Goal: Task Accomplishment & Management: Use online tool/utility

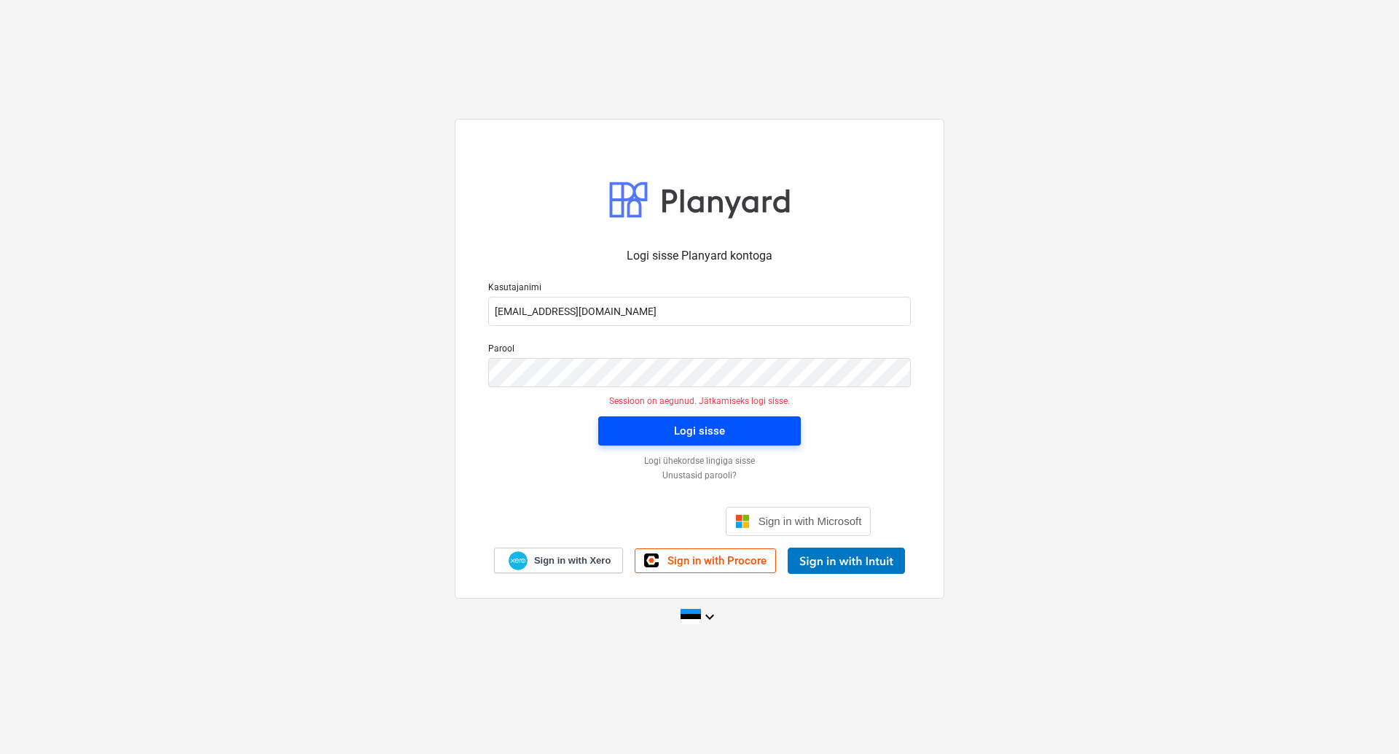
click at [697, 437] on div "Logi sisse" at bounding box center [699, 430] width 51 height 19
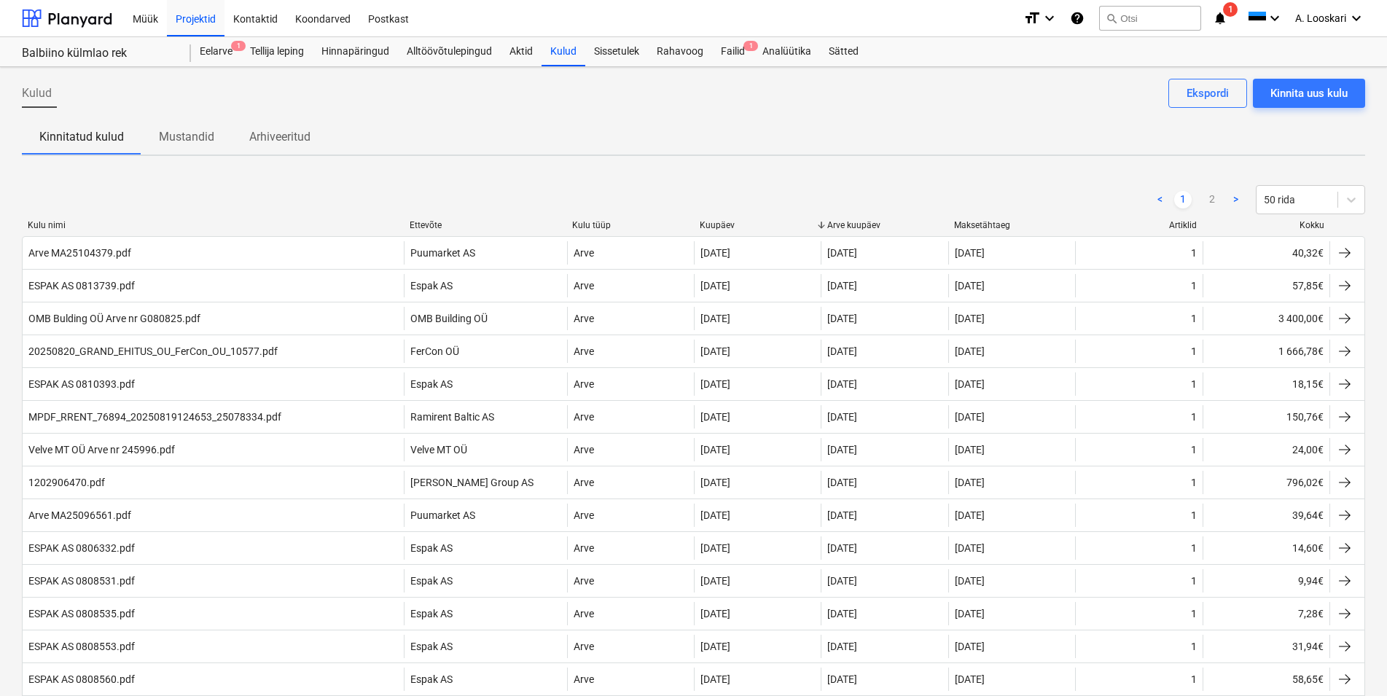
click at [1135, 18] on div "Projekti ületoomine ebaõnnestus" at bounding box center [1106, 15] width 168 height 17
click at [1144, 15] on div "Projekti ületoomine ebaõnnestus" at bounding box center [1106, 15] width 168 height 17
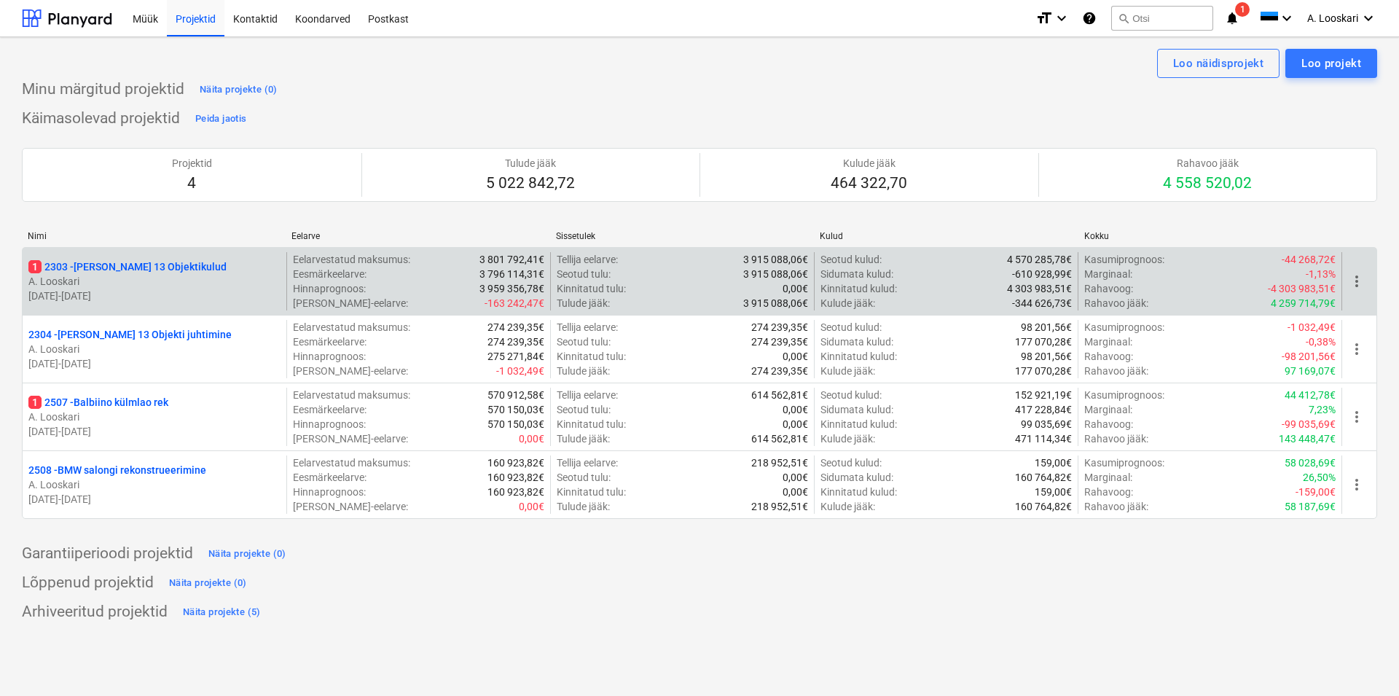
click at [154, 265] on p "1 2303 - Luise 13 Objektikulud" at bounding box center [127, 266] width 198 height 15
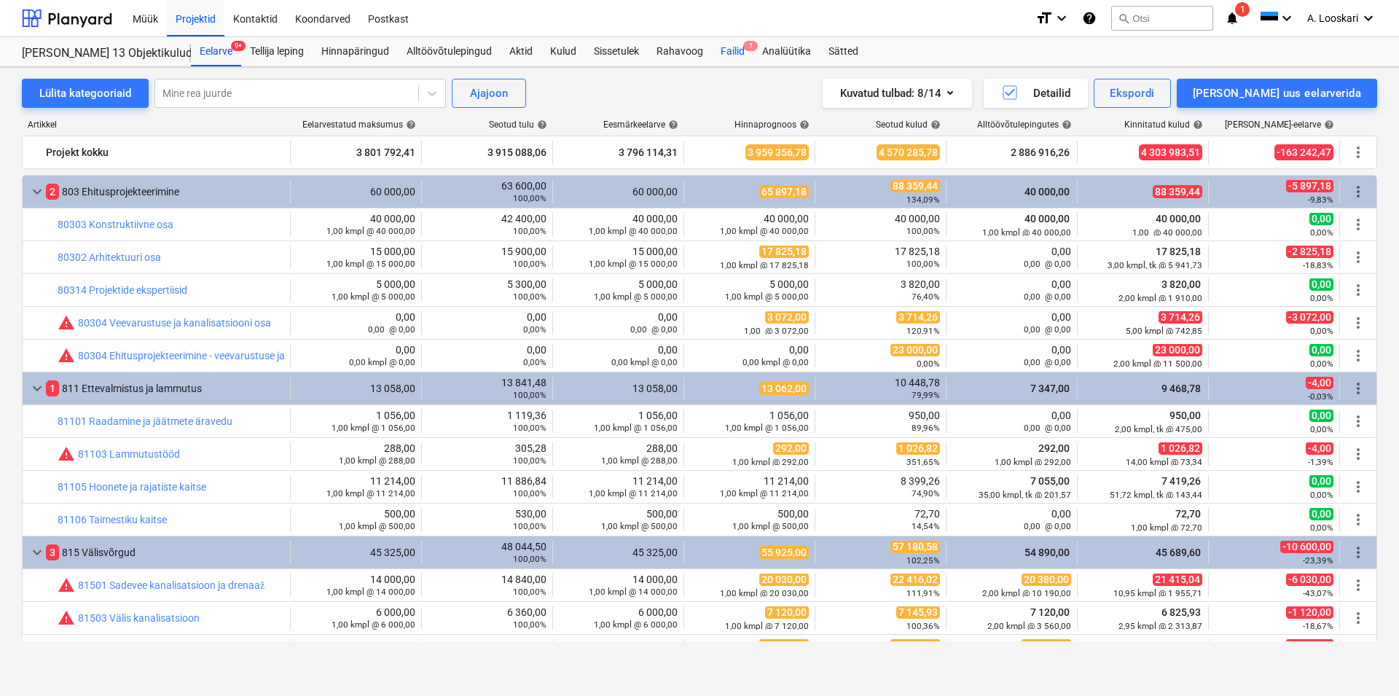
click at [736, 47] on div "Failid 1" at bounding box center [733, 51] width 42 height 29
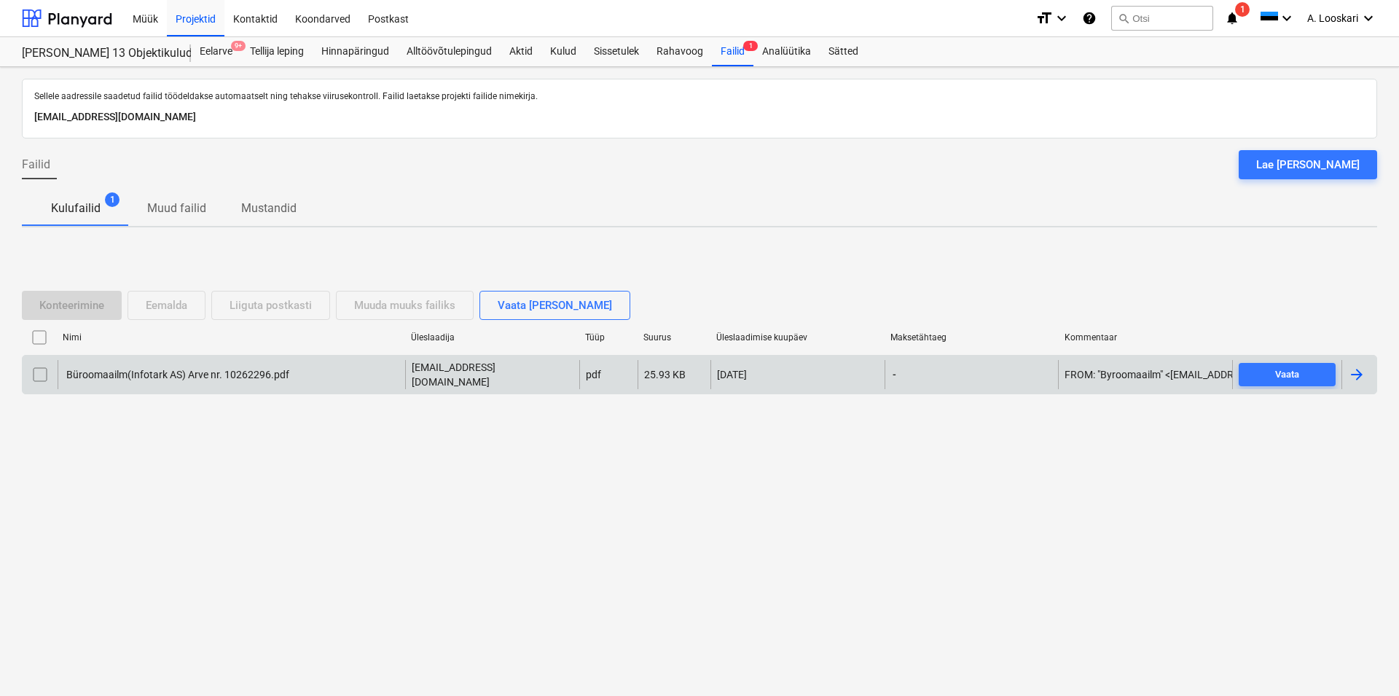
click at [138, 372] on div "Büroomaailm(Infotark AS) Arve nr. 10262296.pdf" at bounding box center [176, 375] width 225 height 12
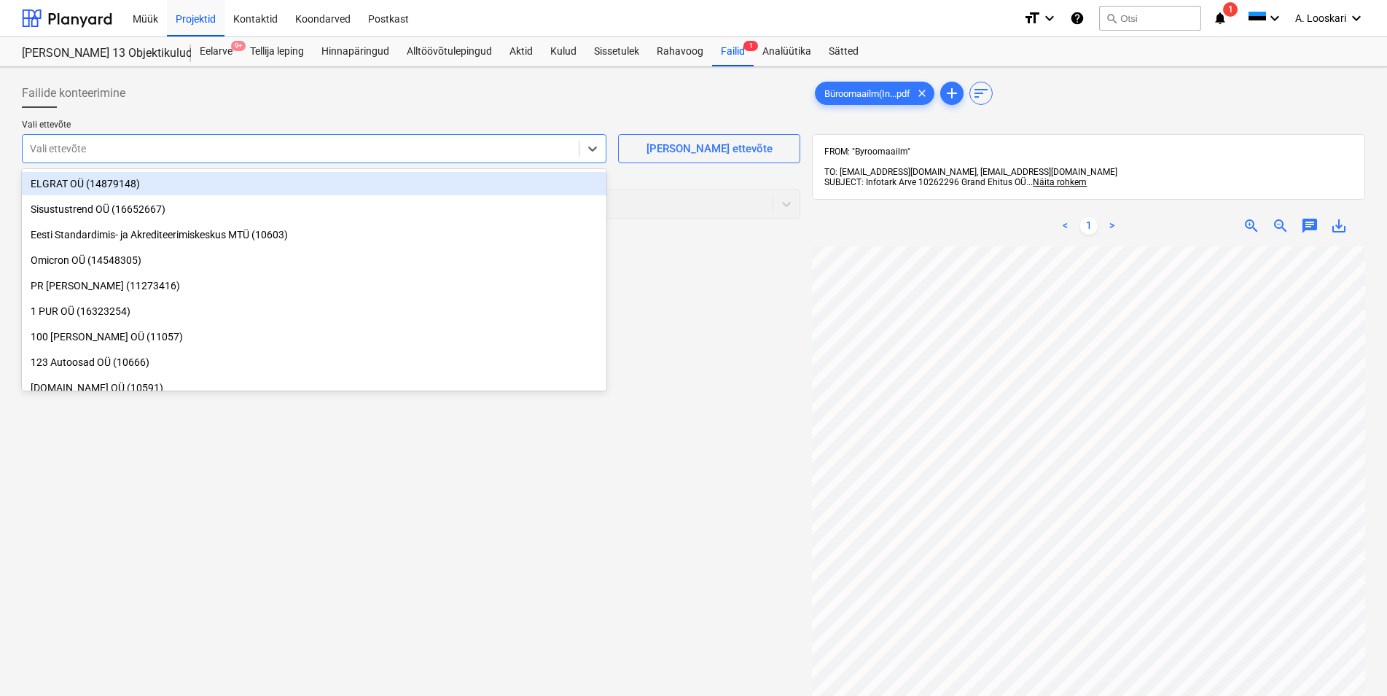
click at [410, 145] on div at bounding box center [301, 148] width 542 height 15
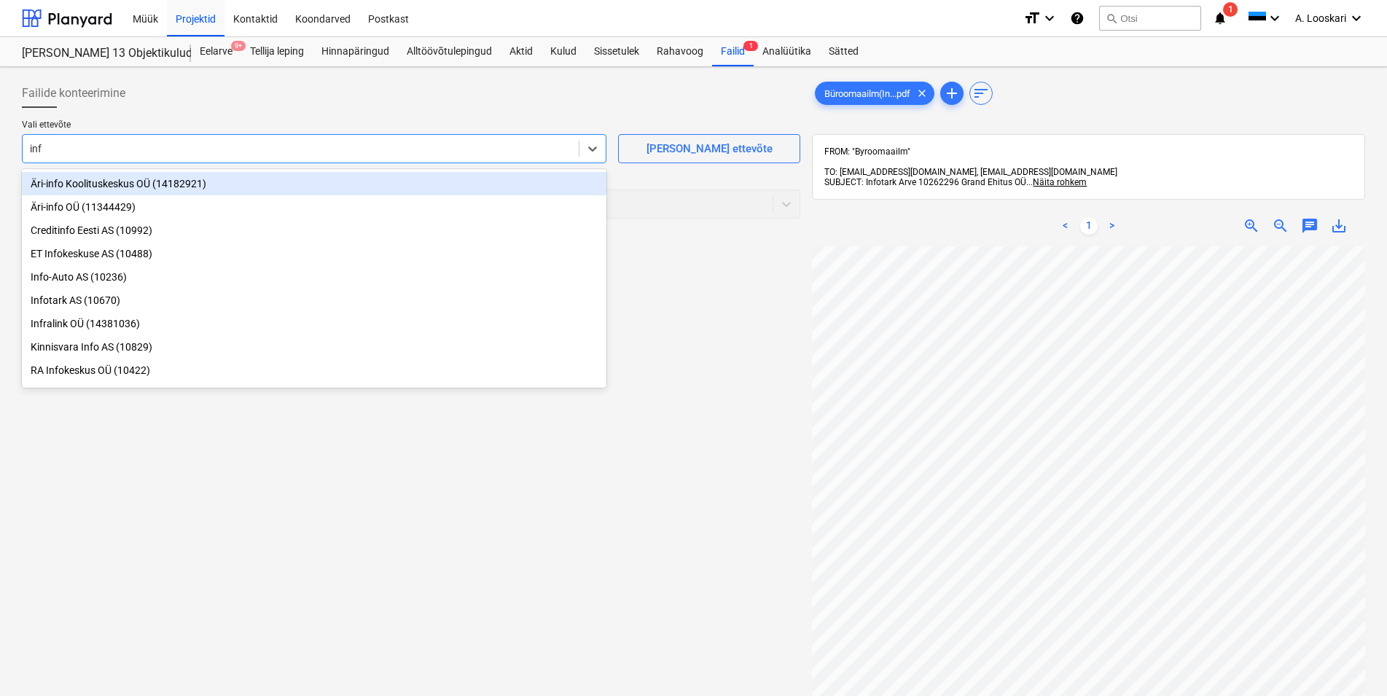
type input "info"
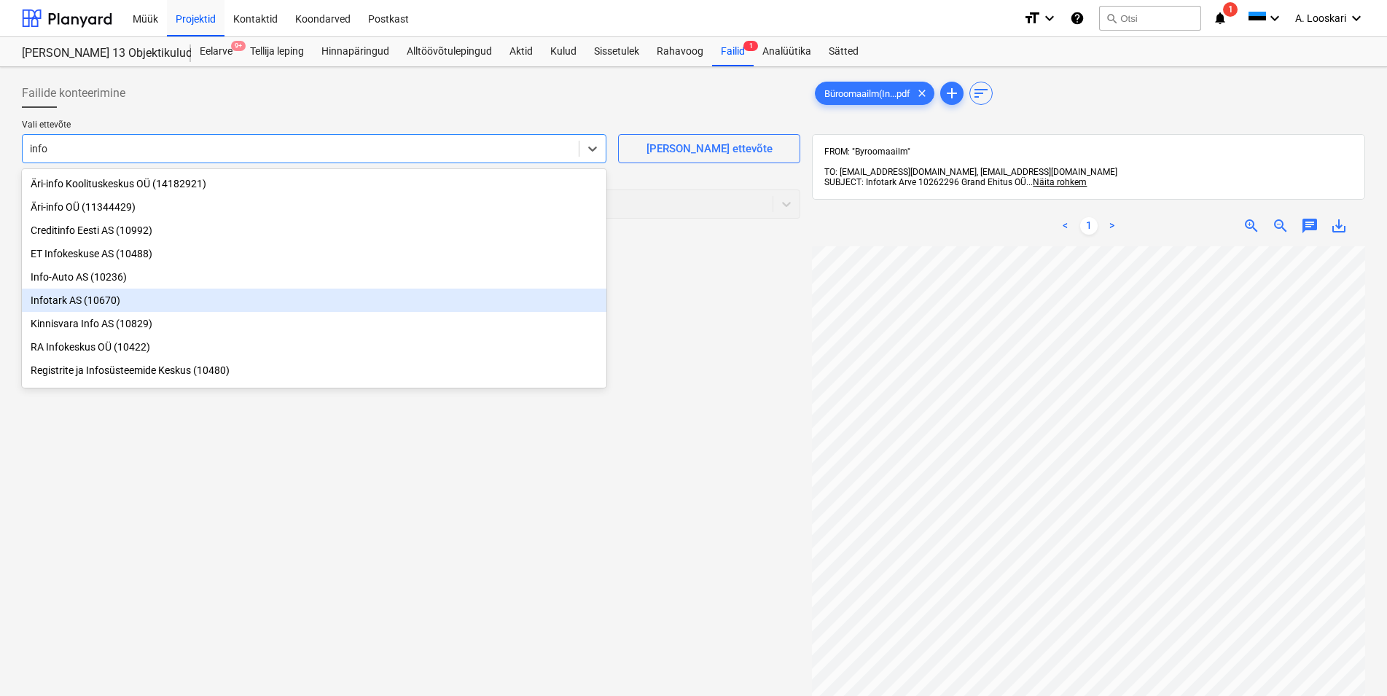
click at [172, 302] on div "Infotark AS (10670)" at bounding box center [314, 300] width 585 height 23
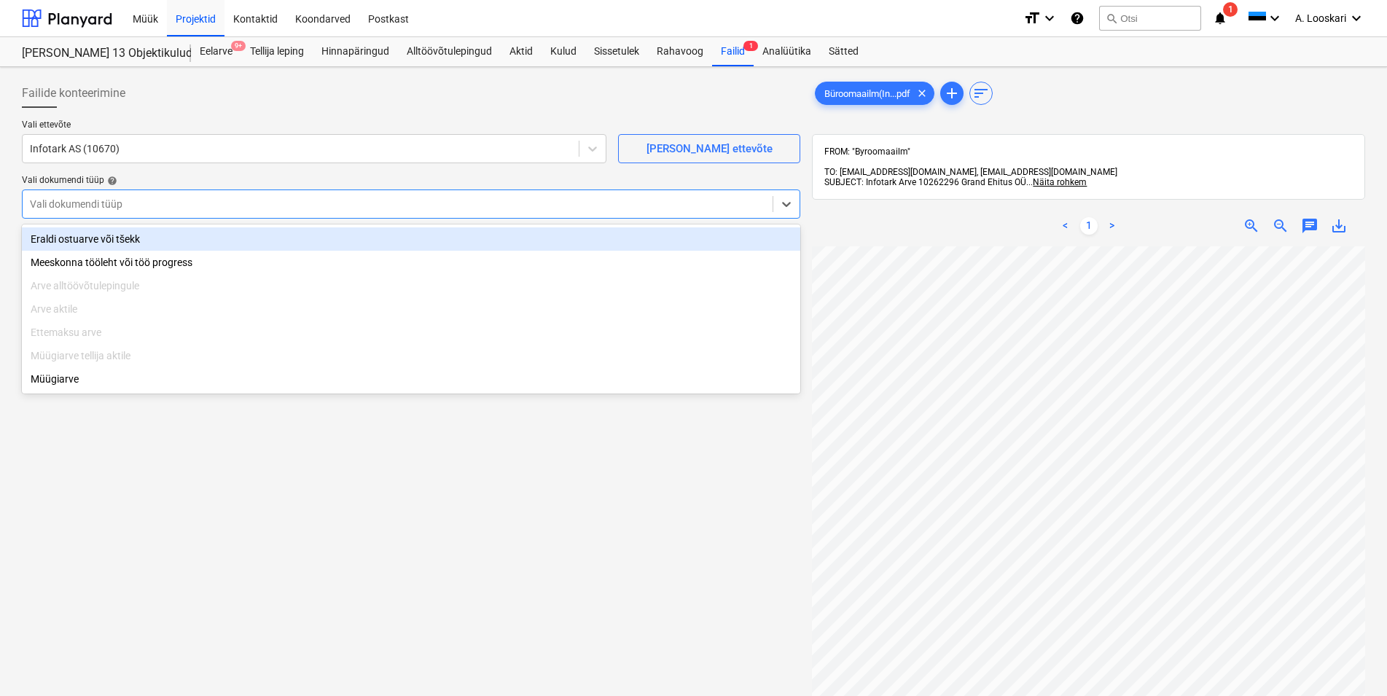
click at [146, 204] on div at bounding box center [397, 204] width 735 height 15
click at [149, 240] on div "Eraldi ostuarve või tšekk" at bounding box center [411, 238] width 778 height 23
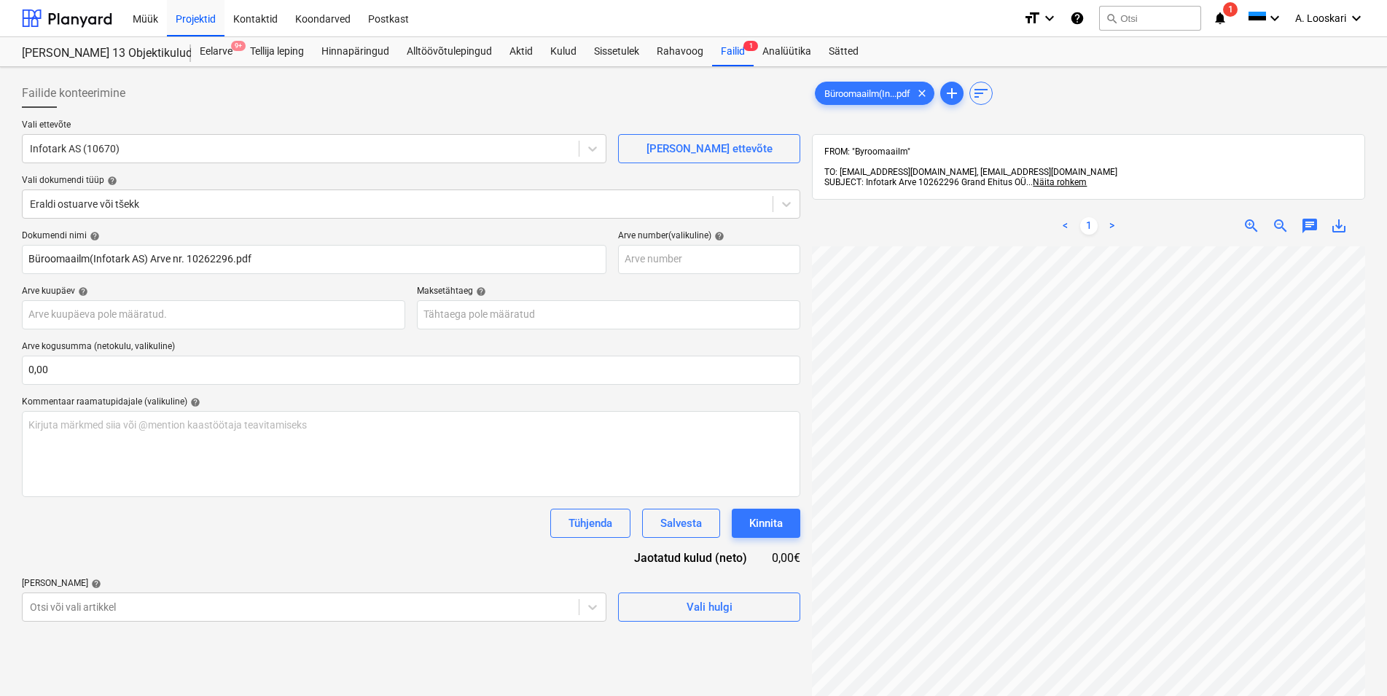
scroll to position [63, 211]
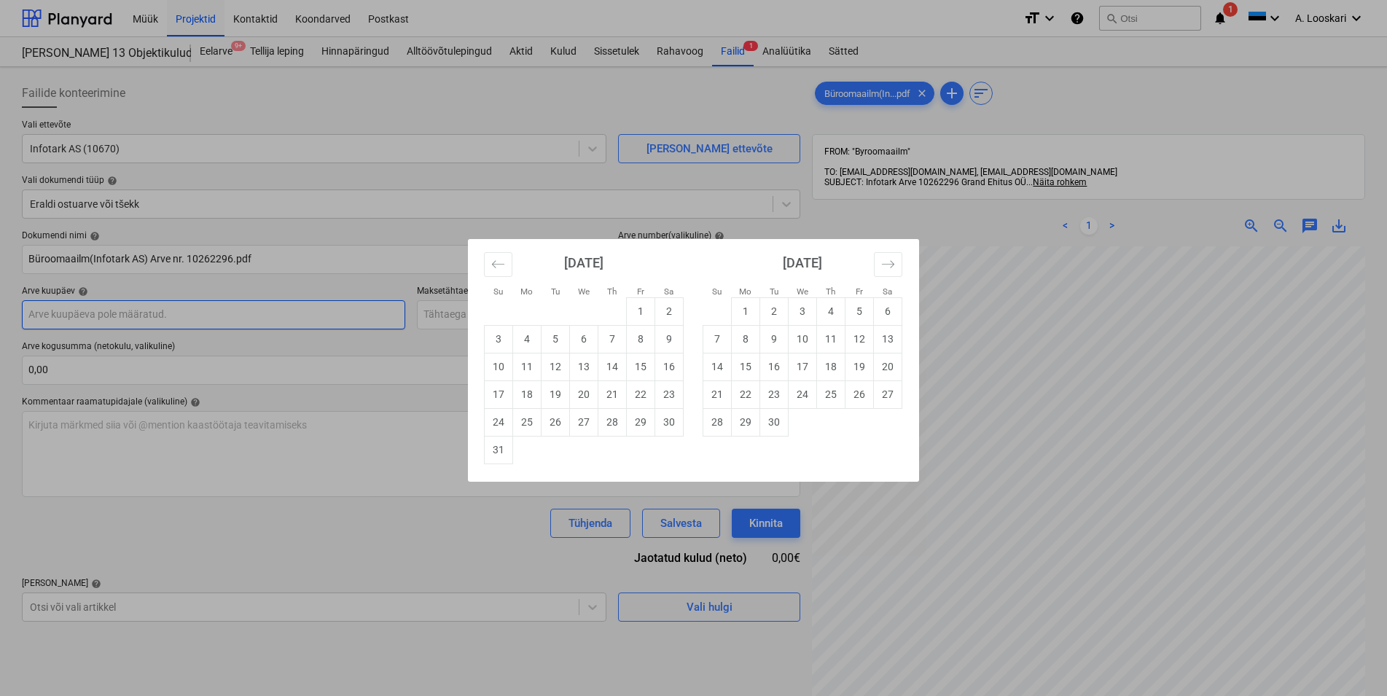
click at [174, 314] on input "text" at bounding box center [213, 314] width 383 height 29
click at [553, 422] on td "26" at bounding box center [556, 422] width 28 height 28
type input "[DATE]"
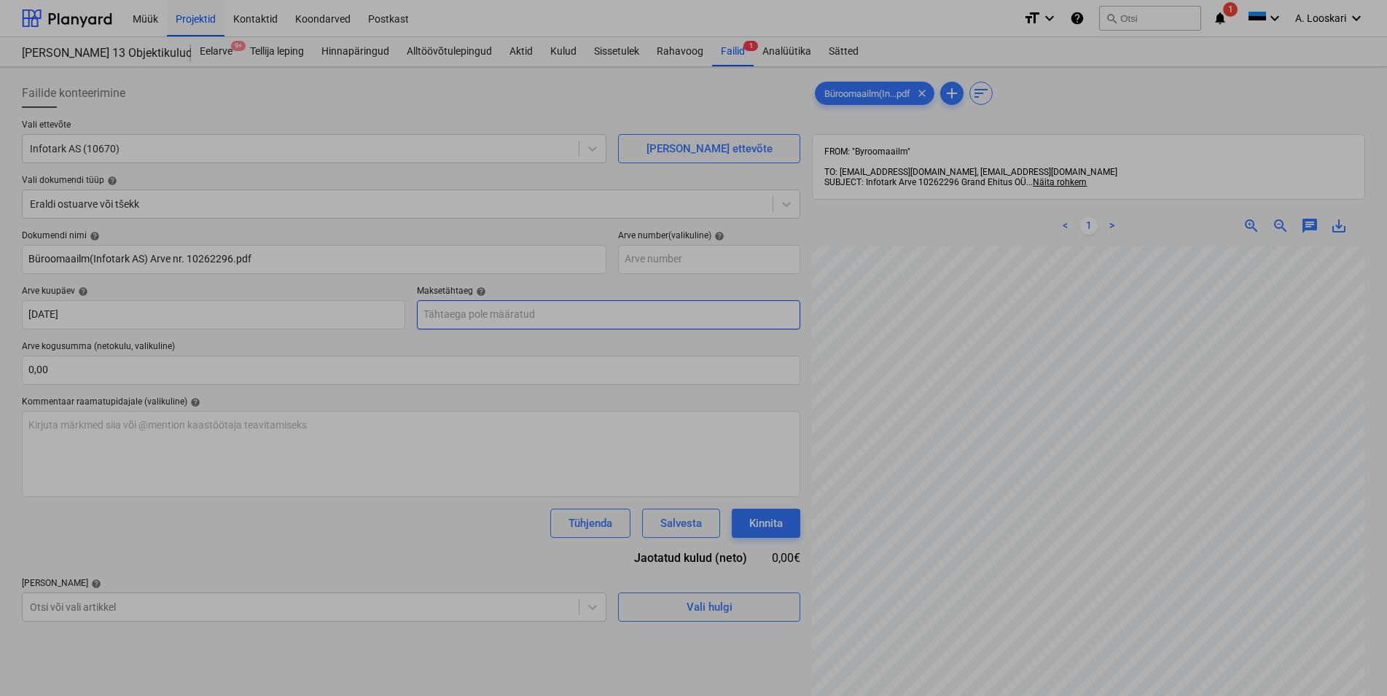
click at [545, 313] on input "text" at bounding box center [608, 314] width 383 height 29
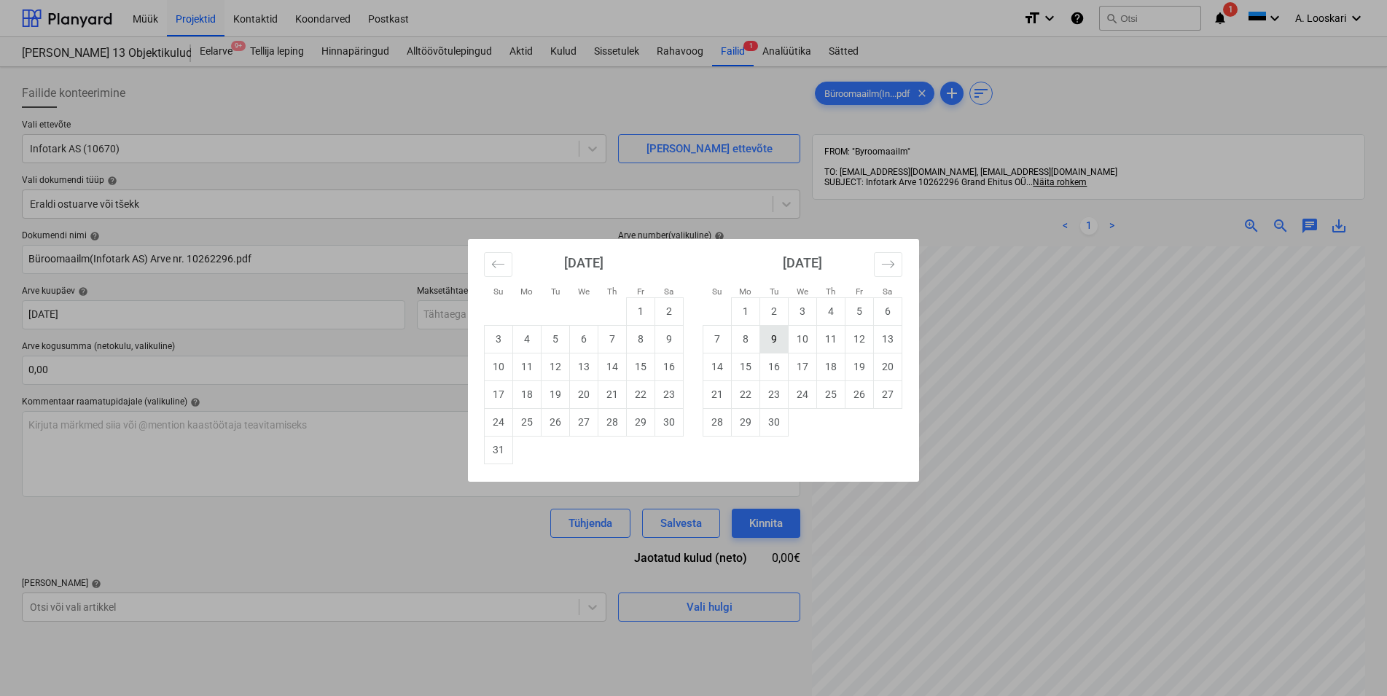
click at [773, 336] on td "9" at bounding box center [774, 339] width 28 height 28
type input "[DATE]"
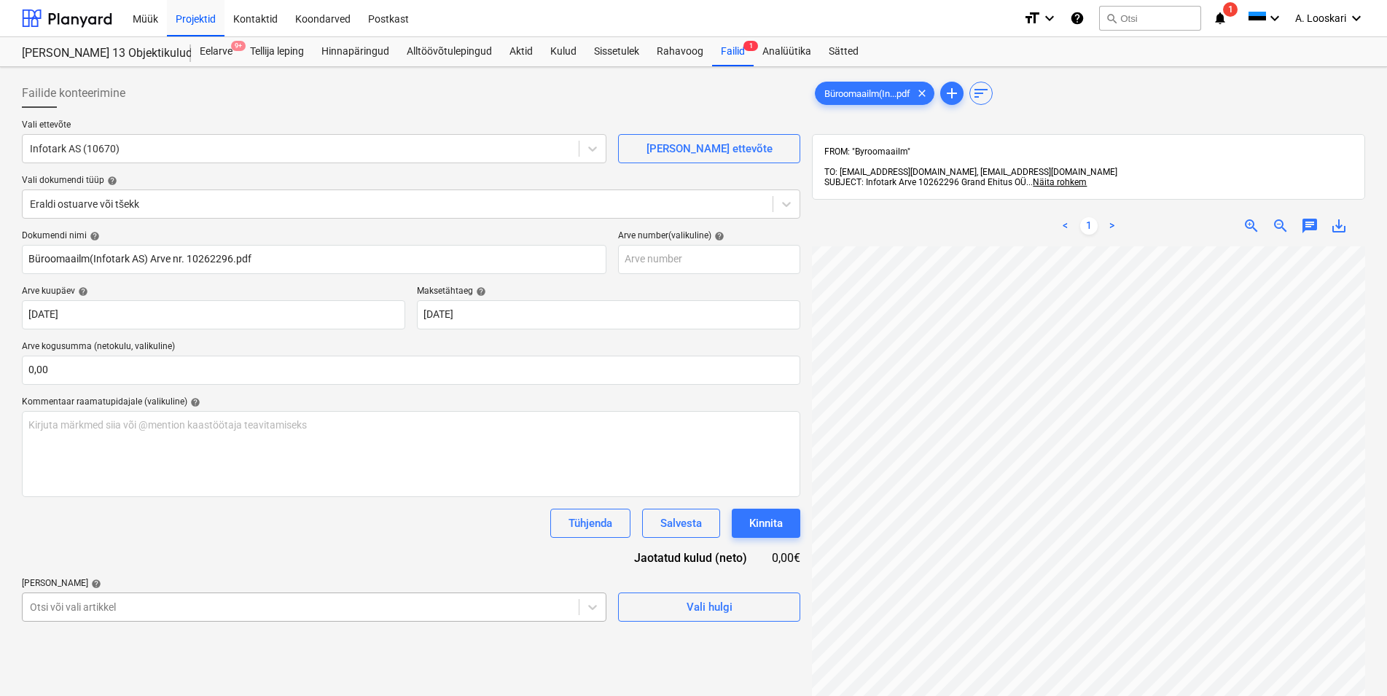
click at [143, 606] on body "Müük Projektid Kontaktid Koondarved Postkast format_size keyboard_arrow_down he…" at bounding box center [693, 348] width 1387 height 696
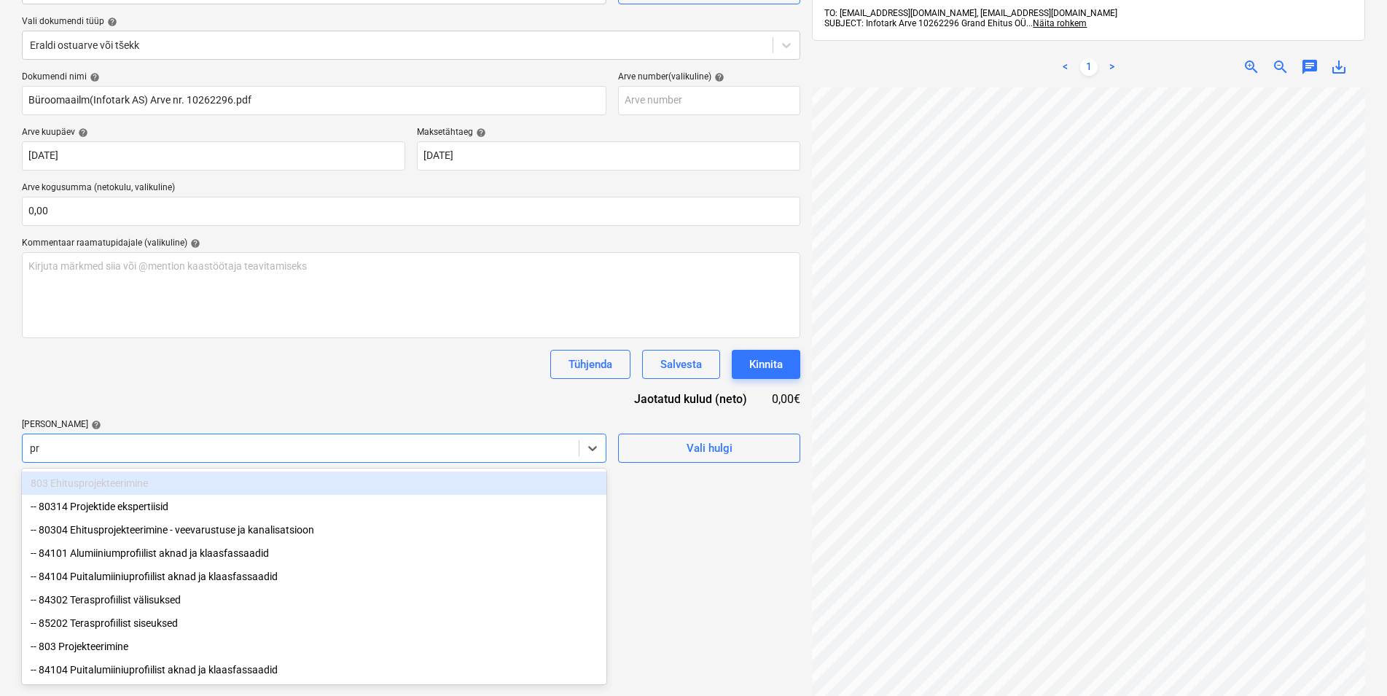
type input "p"
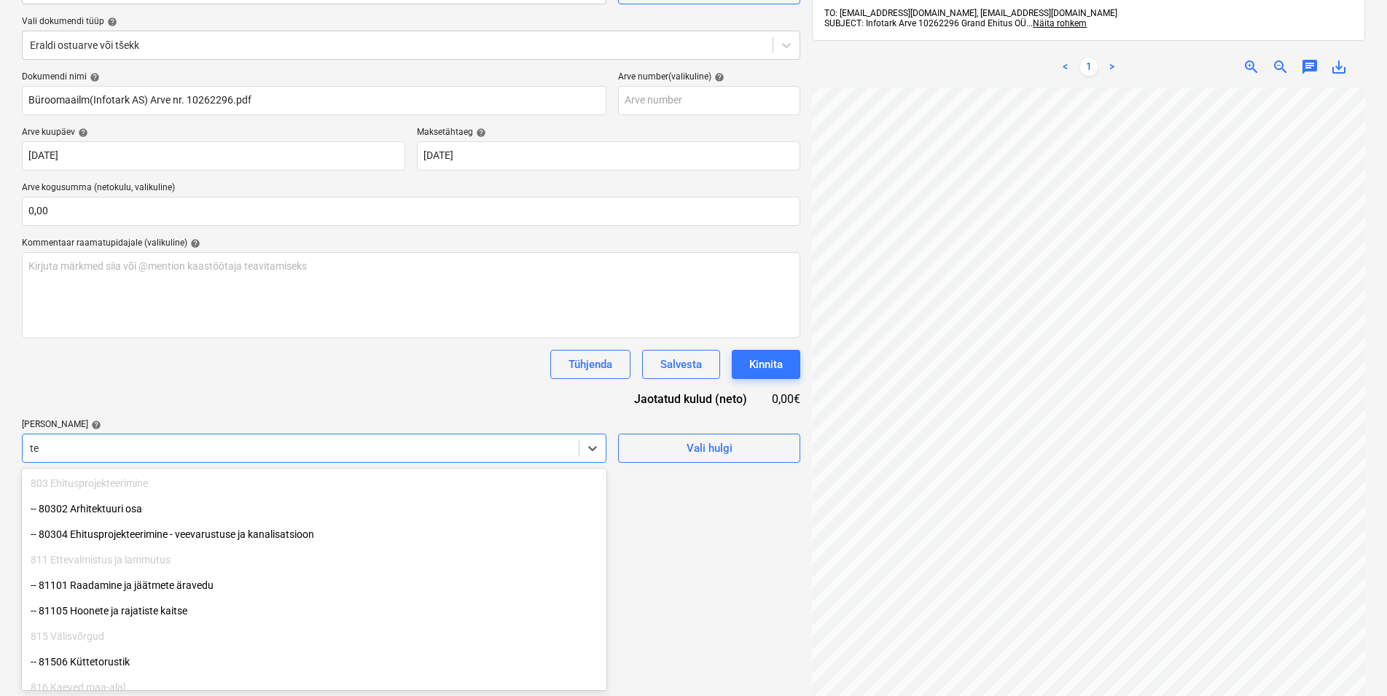
type input "t"
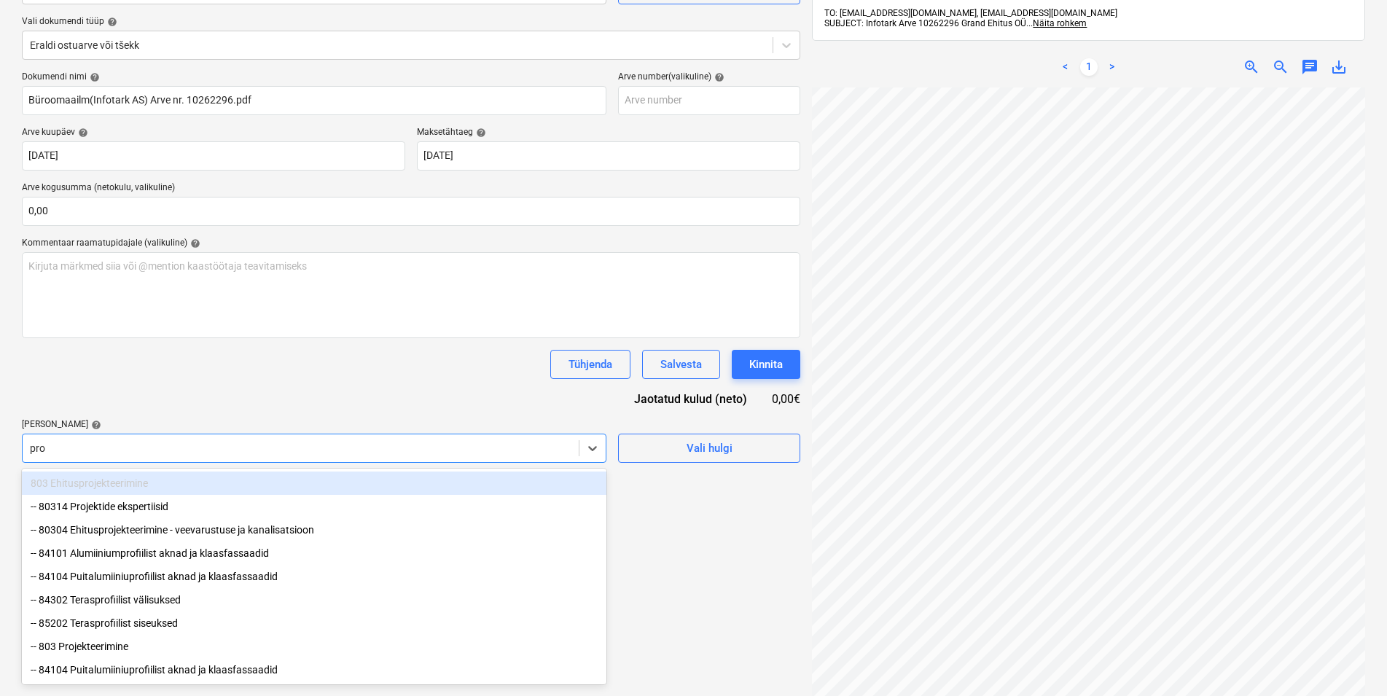
type input "proj"
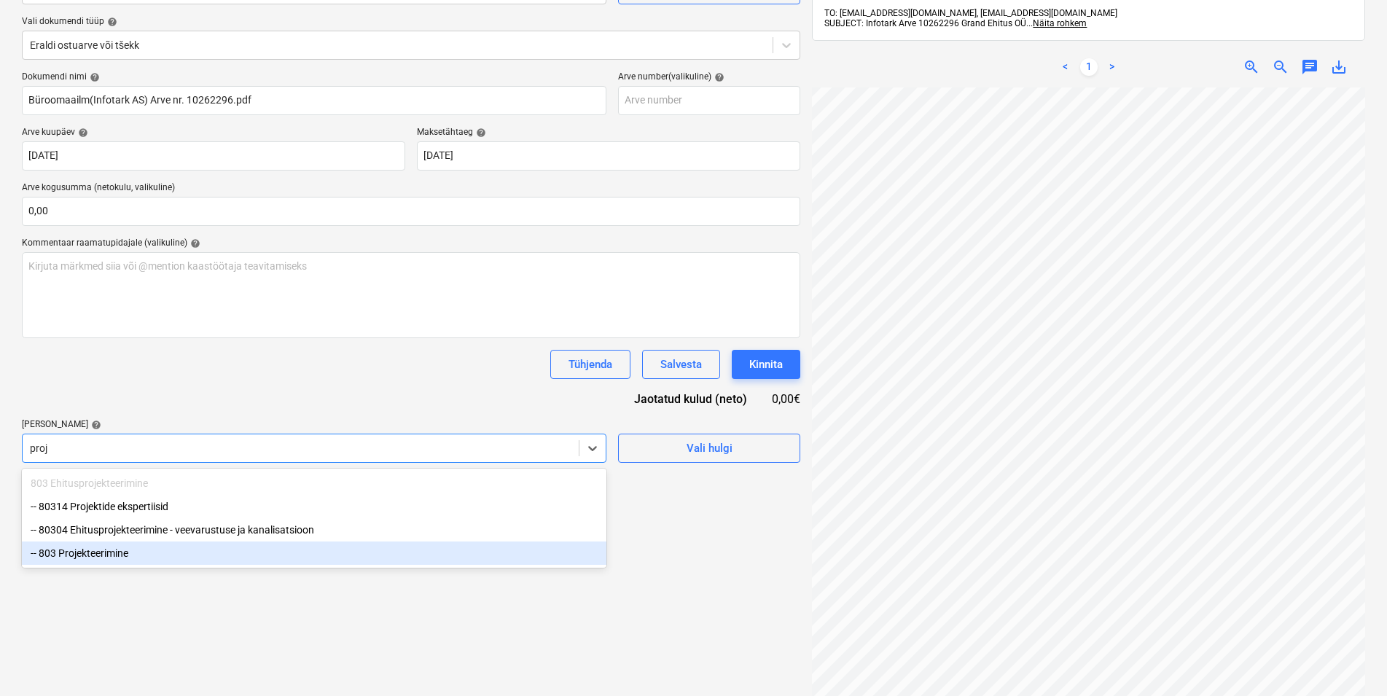
click at [109, 556] on div "-- 803 Projekteerimine" at bounding box center [314, 553] width 585 height 23
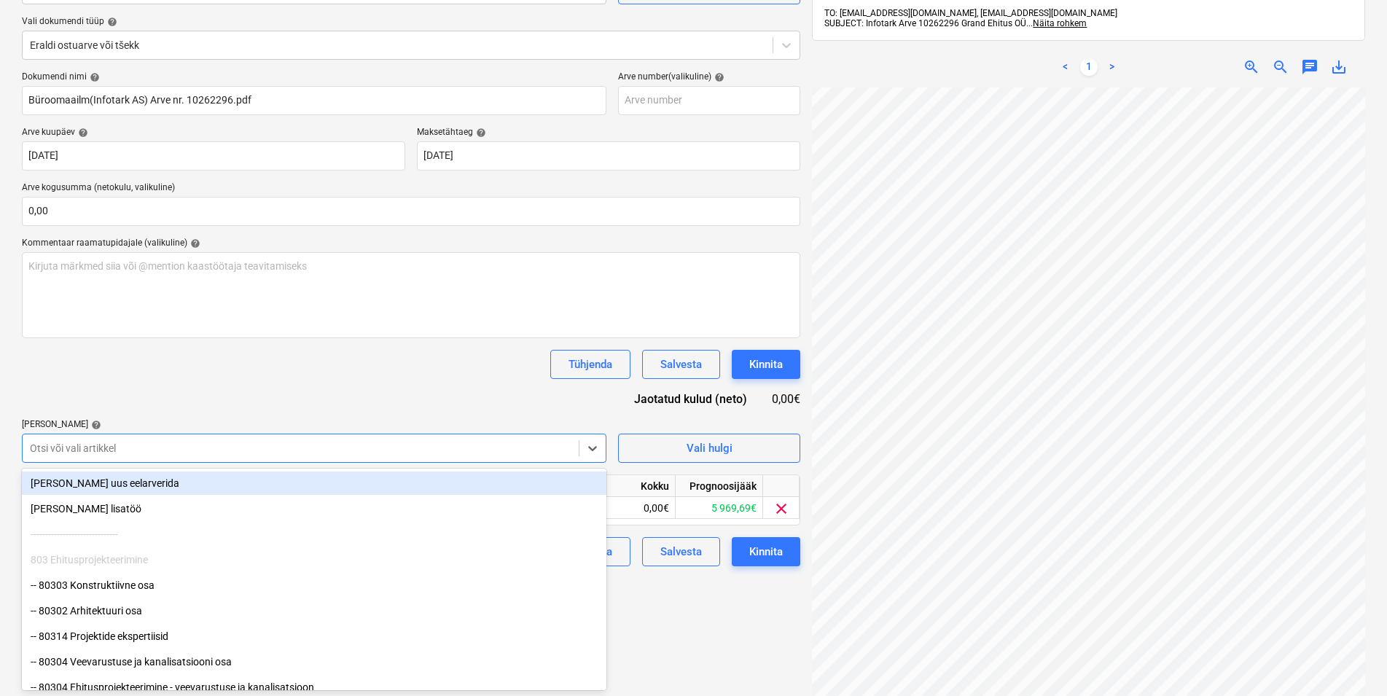
click at [193, 390] on div "Dokumendi nimi help Büroomaailm(Infotark AS) Arve nr. 10262296.pdf Arve number …" at bounding box center [411, 318] width 778 height 495
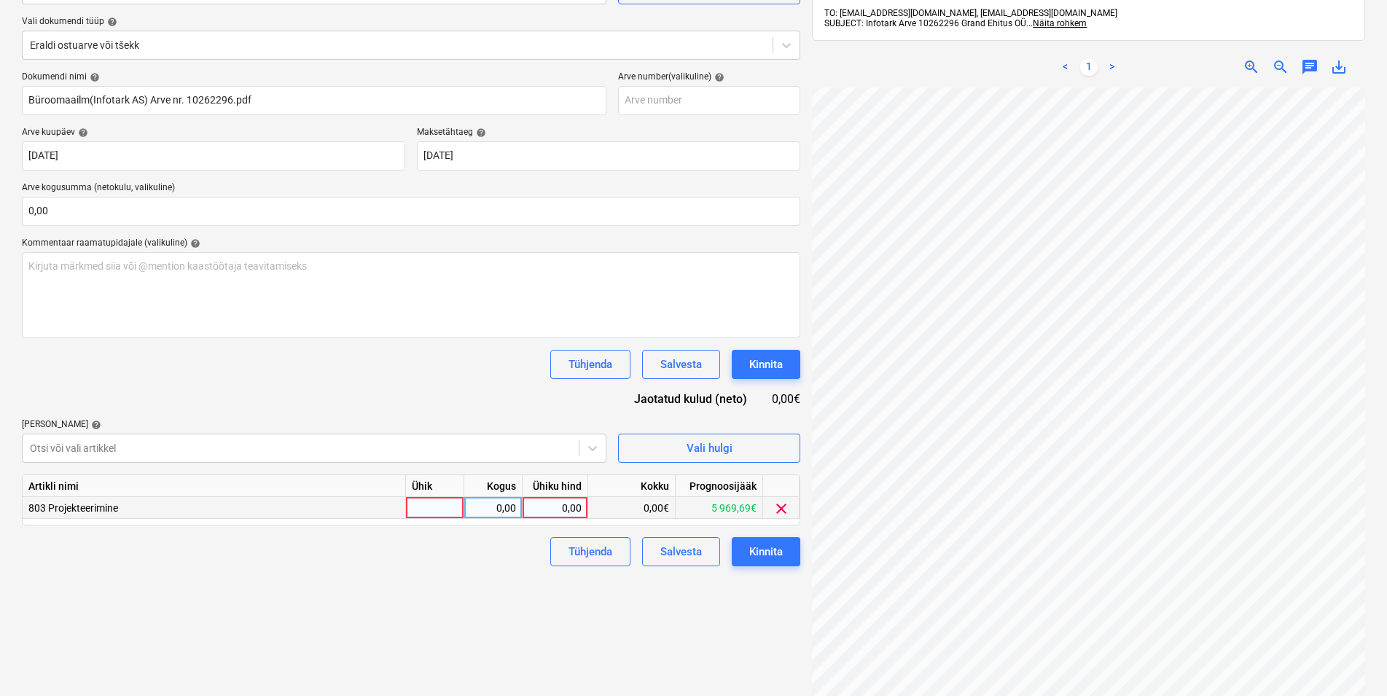
click at [446, 509] on div at bounding box center [435, 508] width 58 height 22
type input "kmpl"
click at [489, 504] on div "0,00" at bounding box center [493, 508] width 46 height 22
type input "1"
click at [547, 504] on div "0,00" at bounding box center [554, 508] width 53 height 22
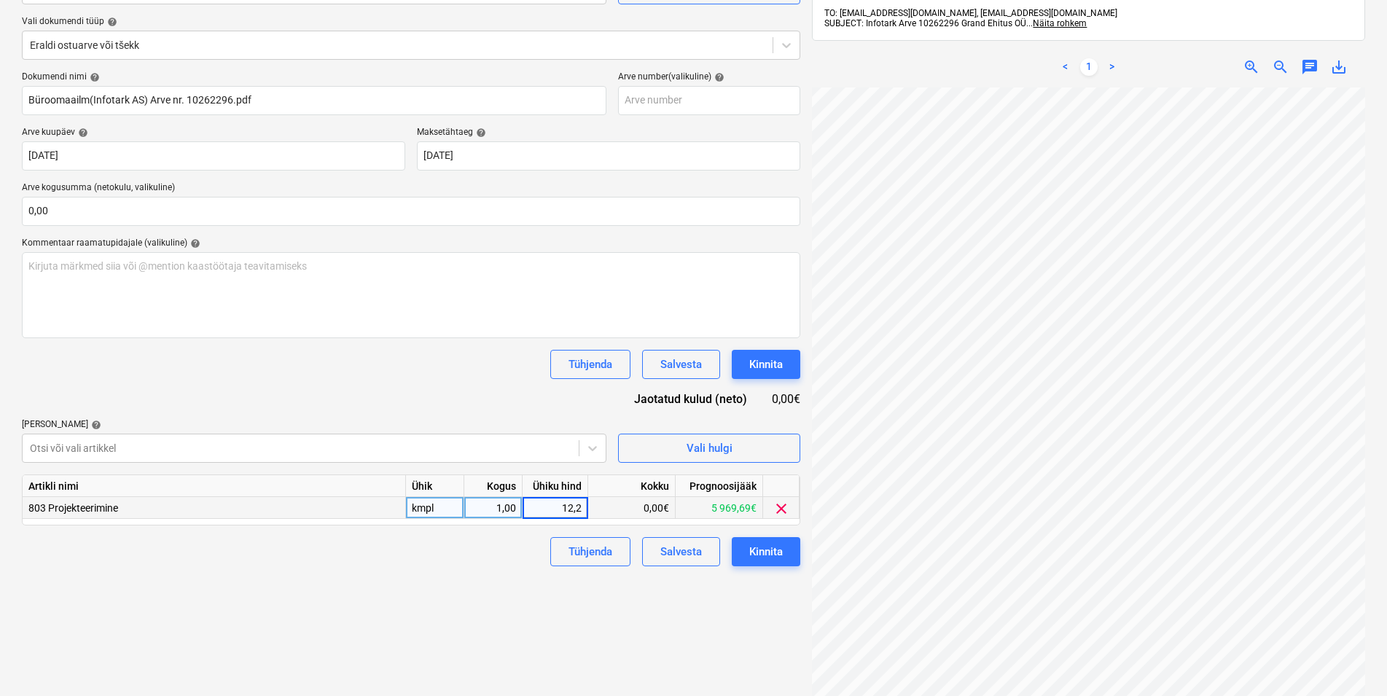
type input "12,24"
drag, startPoint x: 448, startPoint y: 600, endPoint x: 598, endPoint y: 570, distance: 152.4
click at [449, 599] on div "Failide konteerimine Vali ettevõte Infotark AS (10670) [PERSON_NAME] ettevõte V…" at bounding box center [411, 331] width 790 height 835
click at [770, 544] on div "Kinnita" at bounding box center [766, 551] width 34 height 19
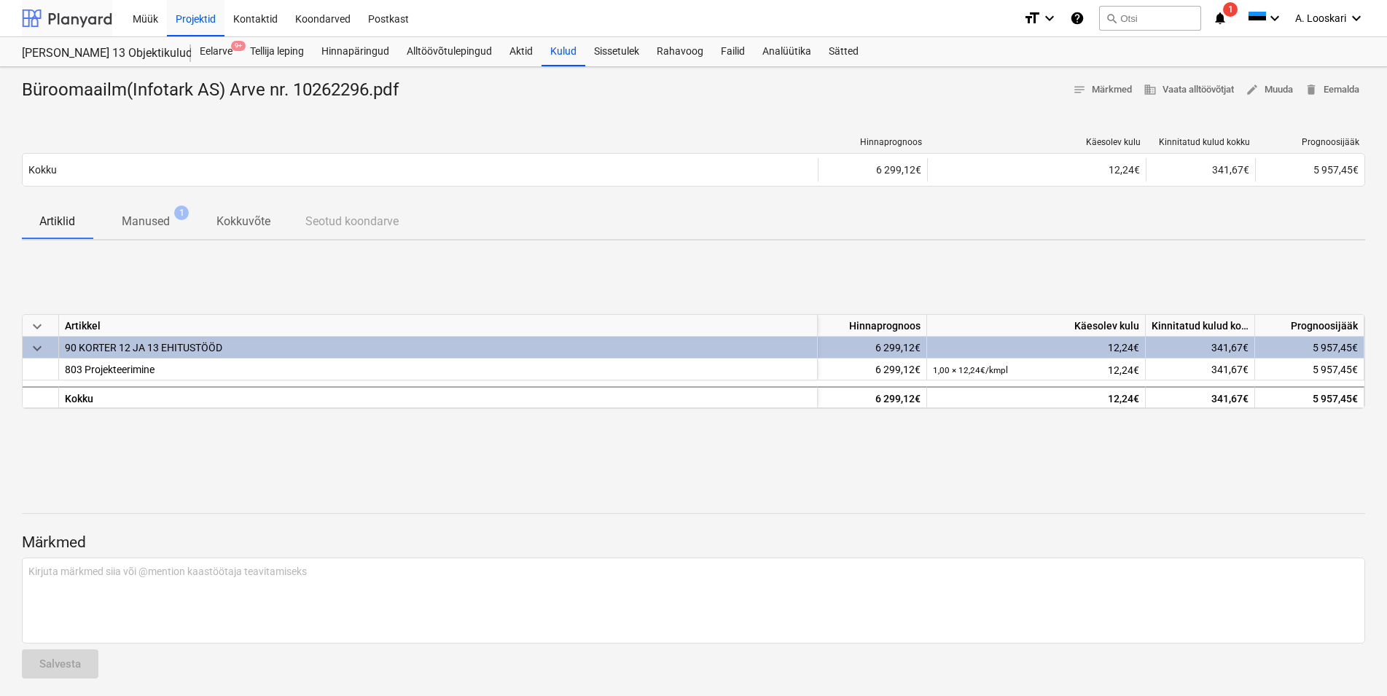
click at [76, 17] on div at bounding box center [67, 18] width 90 height 36
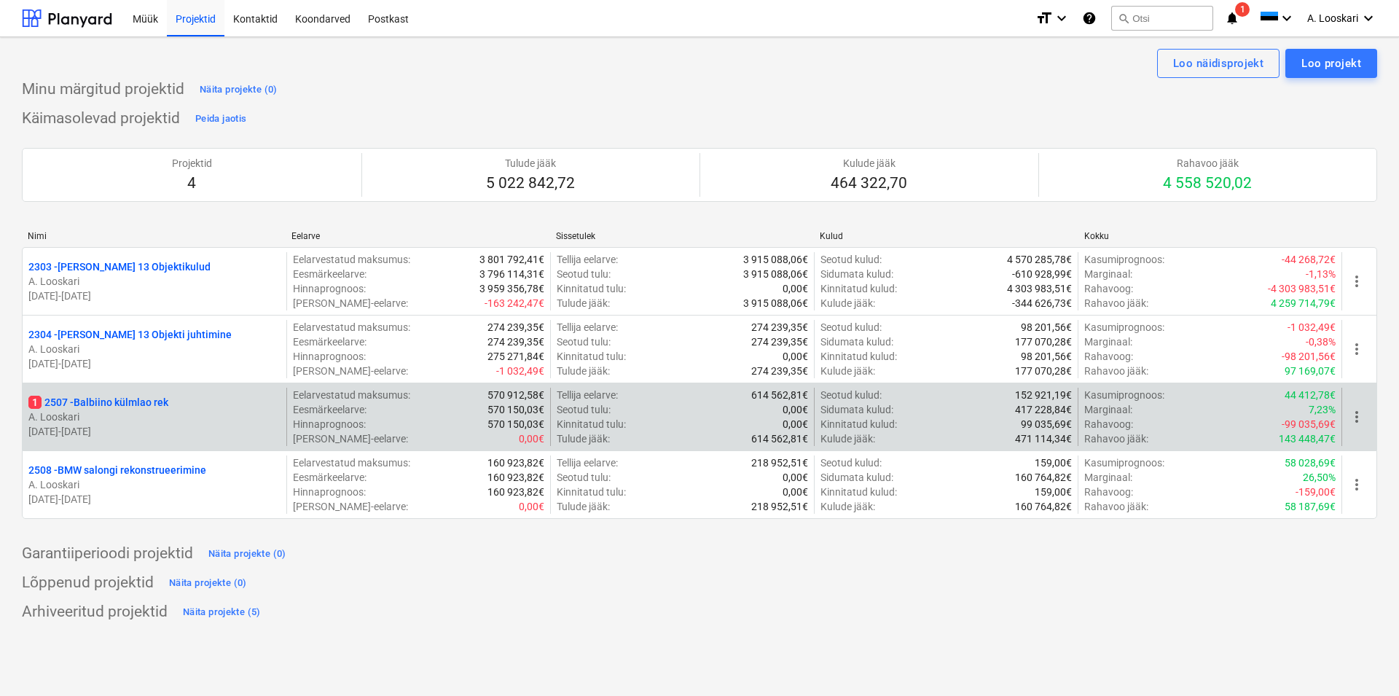
click at [115, 402] on p "1 2507 - Balbiino külmlao rek" at bounding box center [98, 402] width 140 height 15
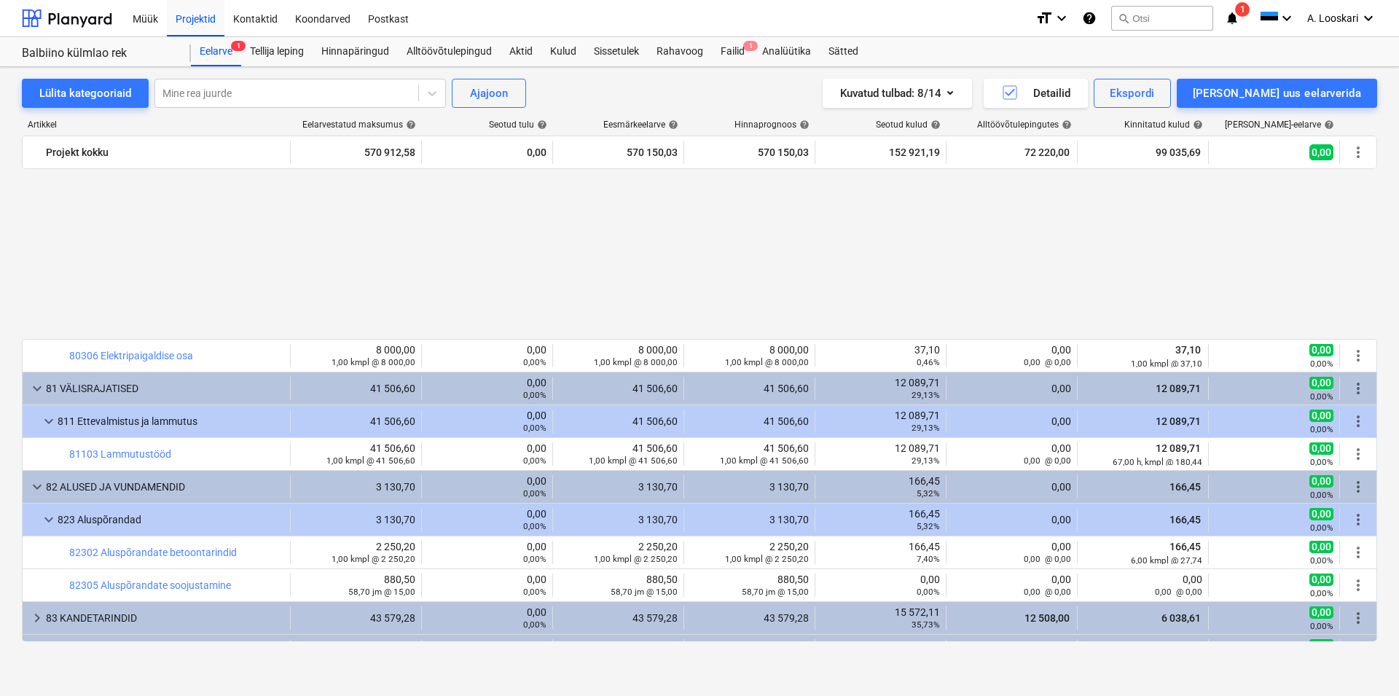
scroll to position [831, 0]
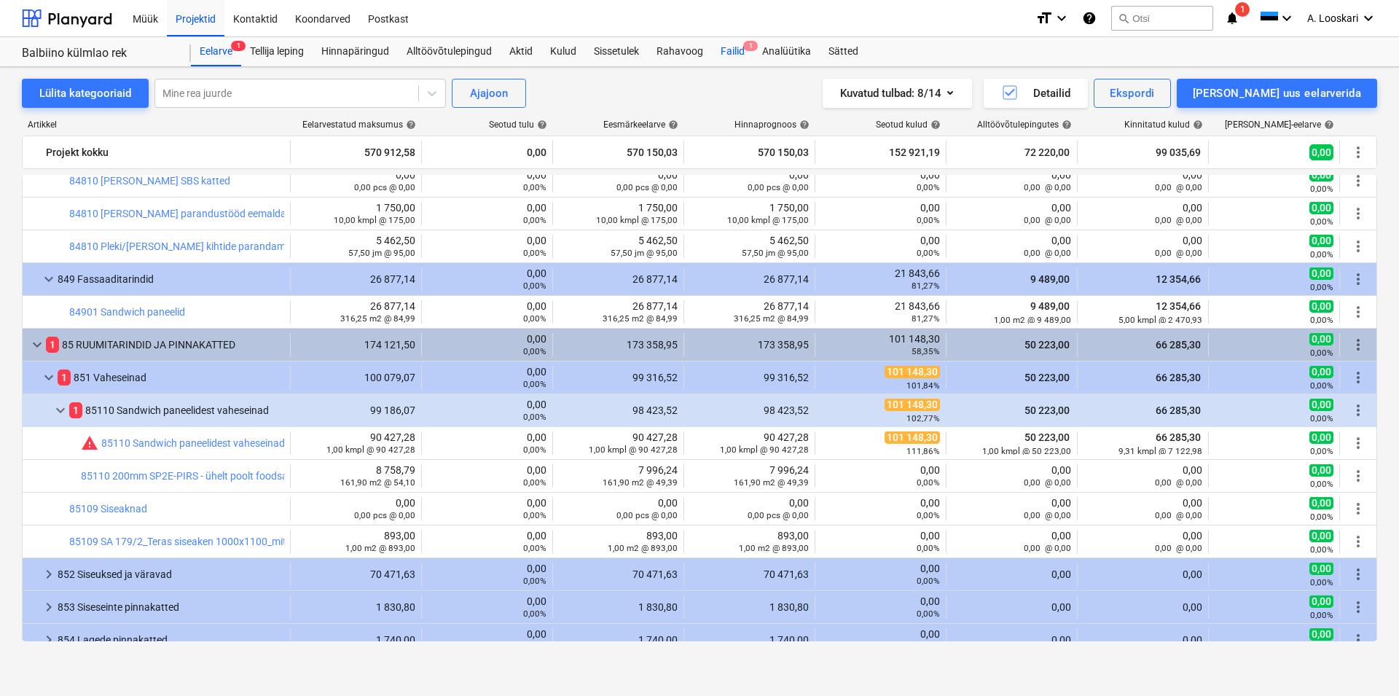
click at [732, 48] on div "Failid 1" at bounding box center [733, 51] width 42 height 29
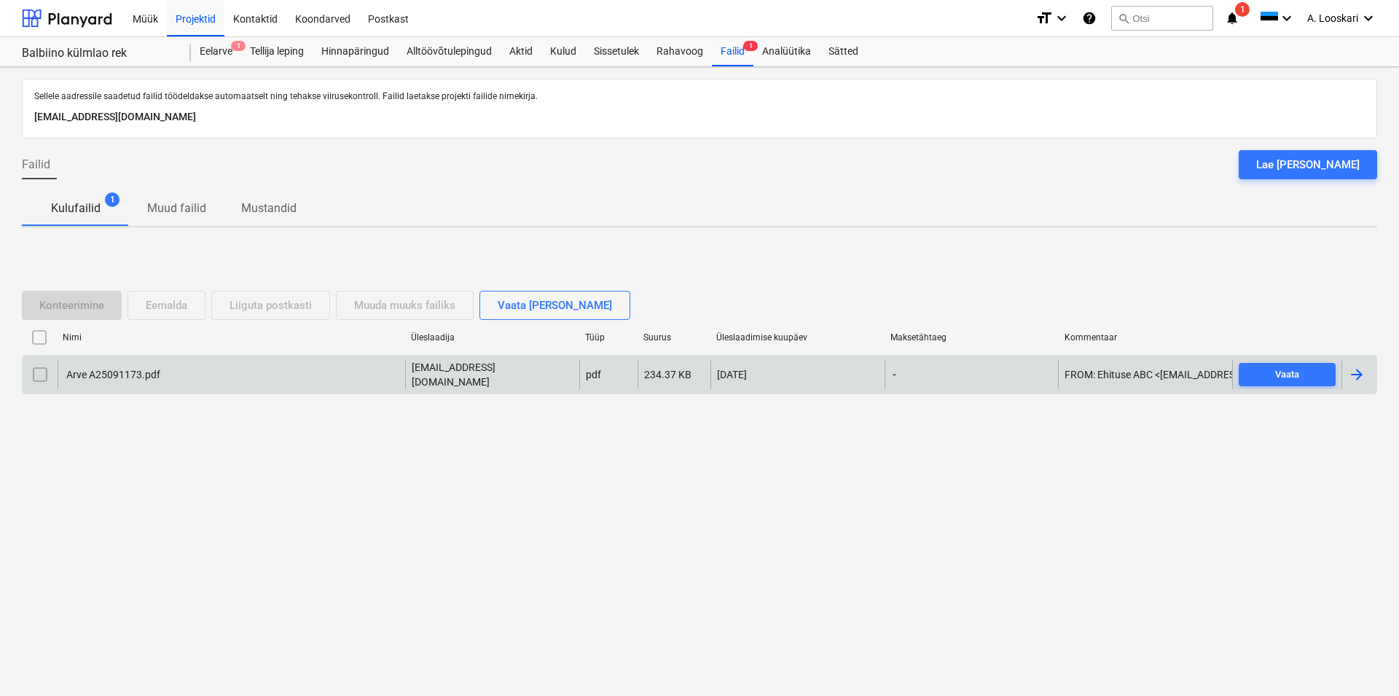
click at [124, 370] on div "Arve A25091173.pdf" at bounding box center [112, 375] width 96 height 12
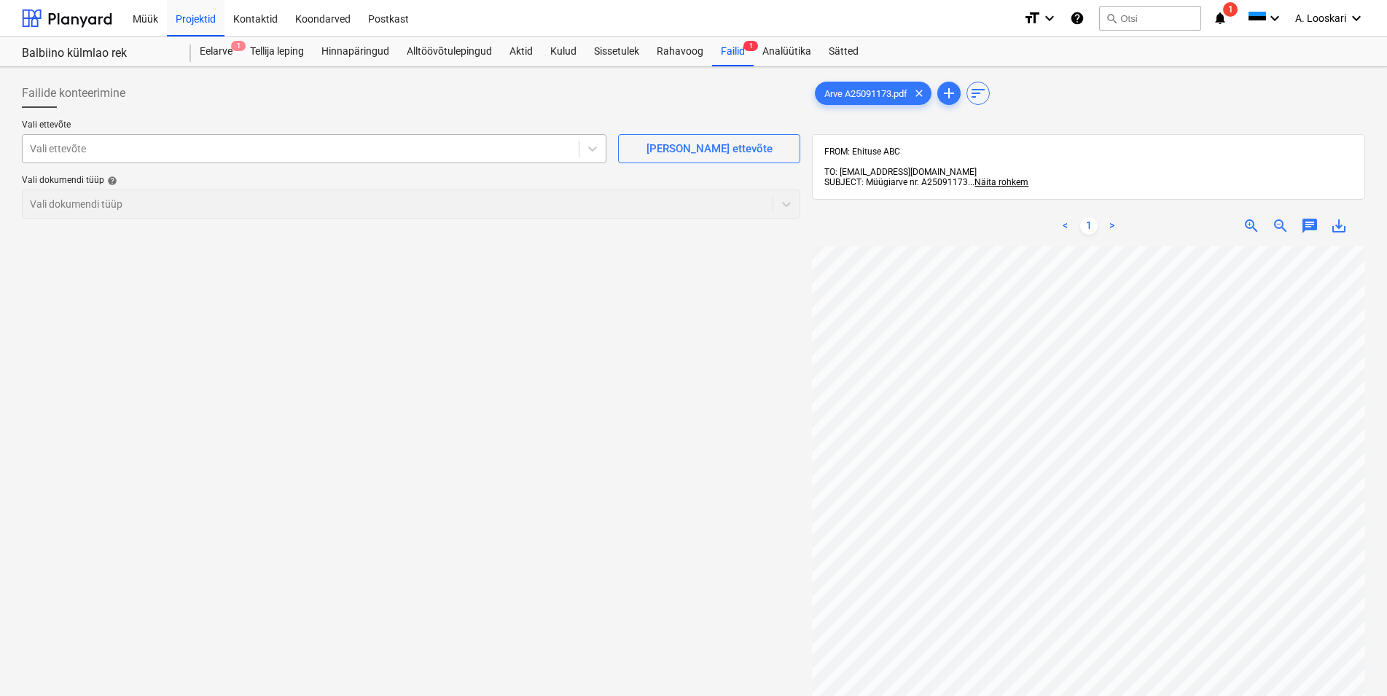
click at [284, 145] on div at bounding box center [301, 148] width 542 height 15
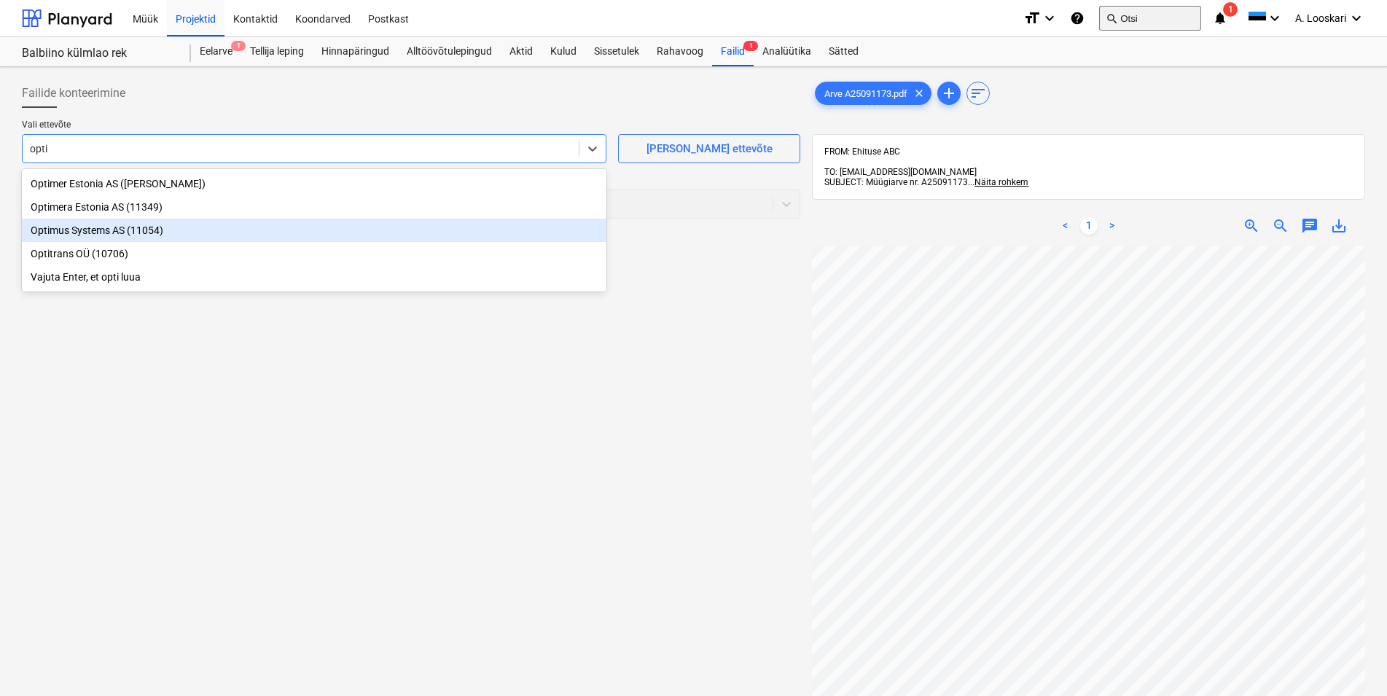
type input "opti"
click at [1125, 20] on button "search Otsi" at bounding box center [1150, 18] width 102 height 25
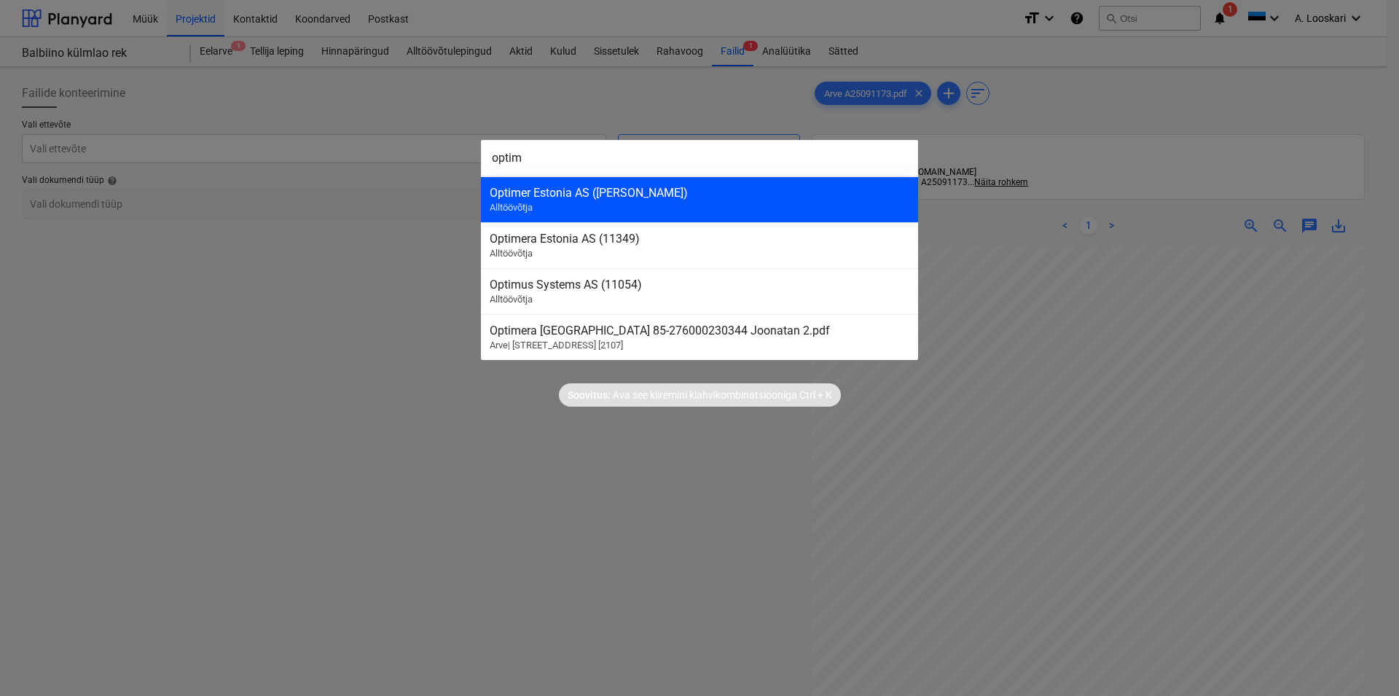
type input "optim"
click at [703, 189] on div "Optimer Estonia AS ([PERSON_NAME])" at bounding box center [700, 193] width 420 height 14
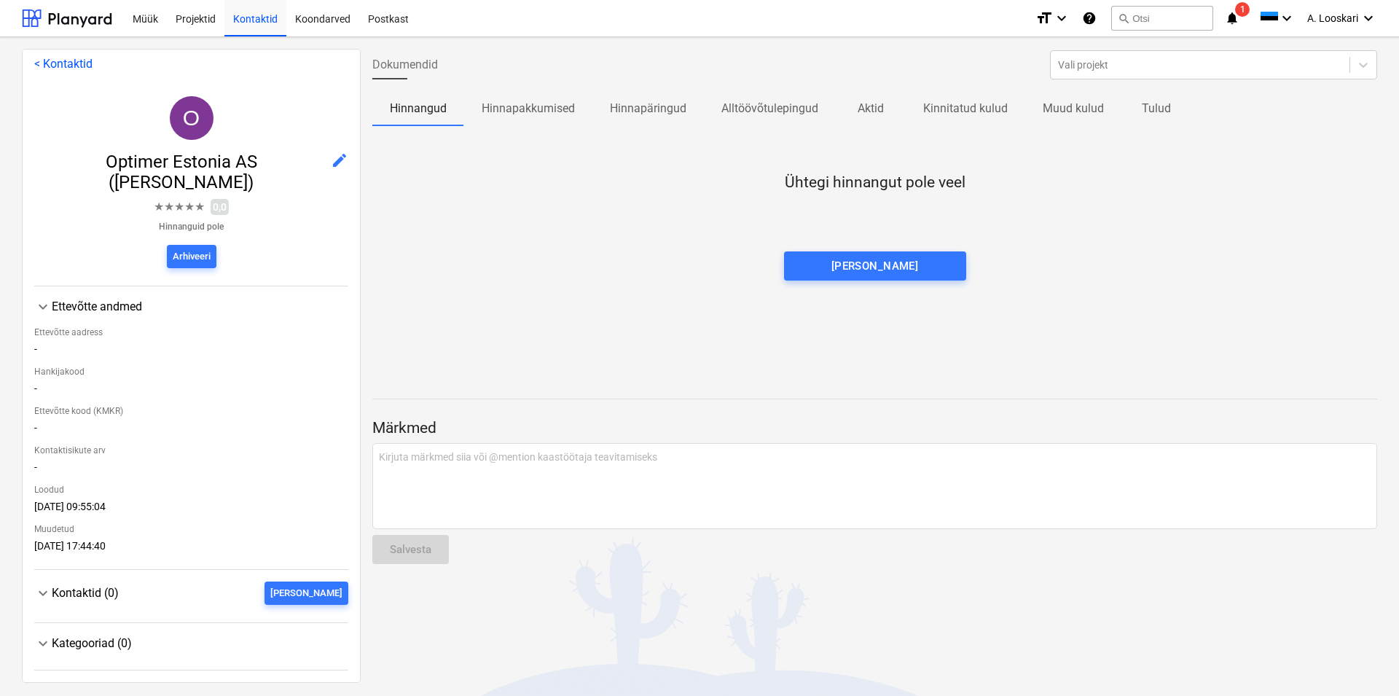
scroll to position [12, 0]
click at [187, 254] on div "Arhiveeri" at bounding box center [192, 257] width 38 height 17
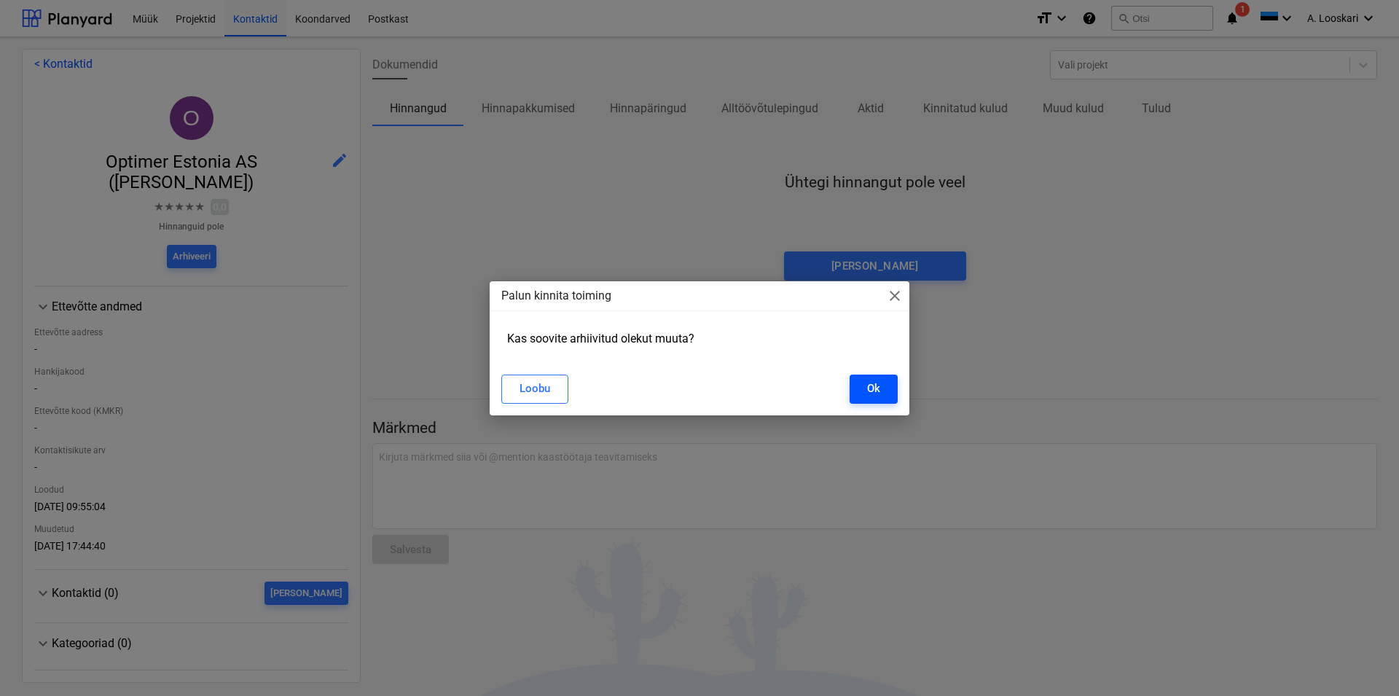
click at [878, 391] on div "Ok" at bounding box center [873, 388] width 13 height 19
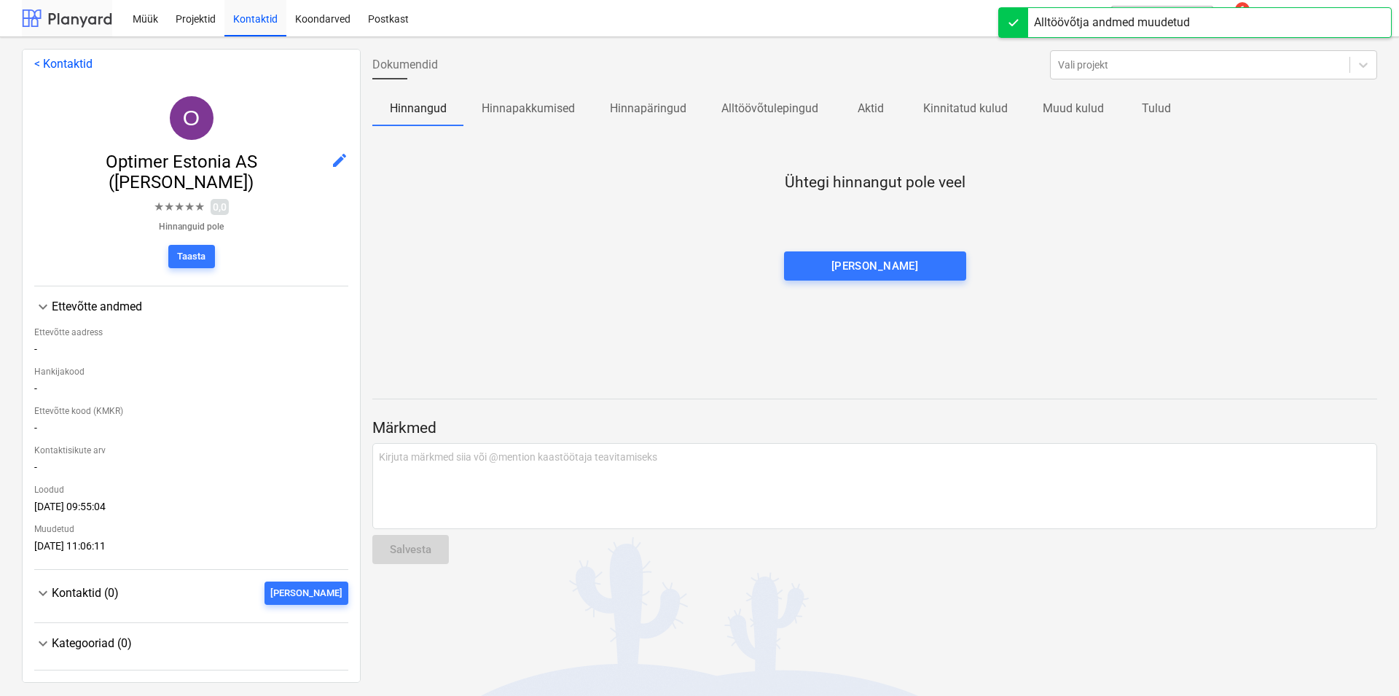
click at [82, 16] on div at bounding box center [67, 18] width 90 height 36
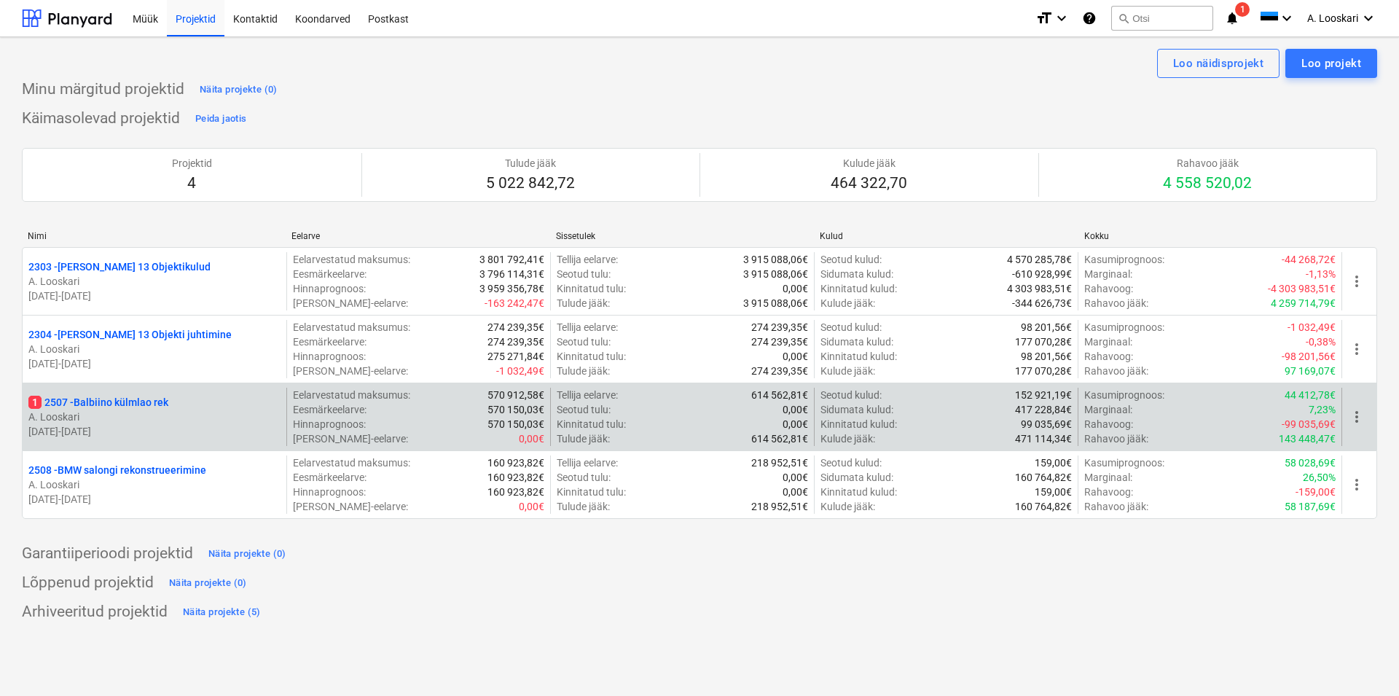
click at [125, 407] on p "1 2507 - Balbiino külmlao rek" at bounding box center [98, 402] width 140 height 15
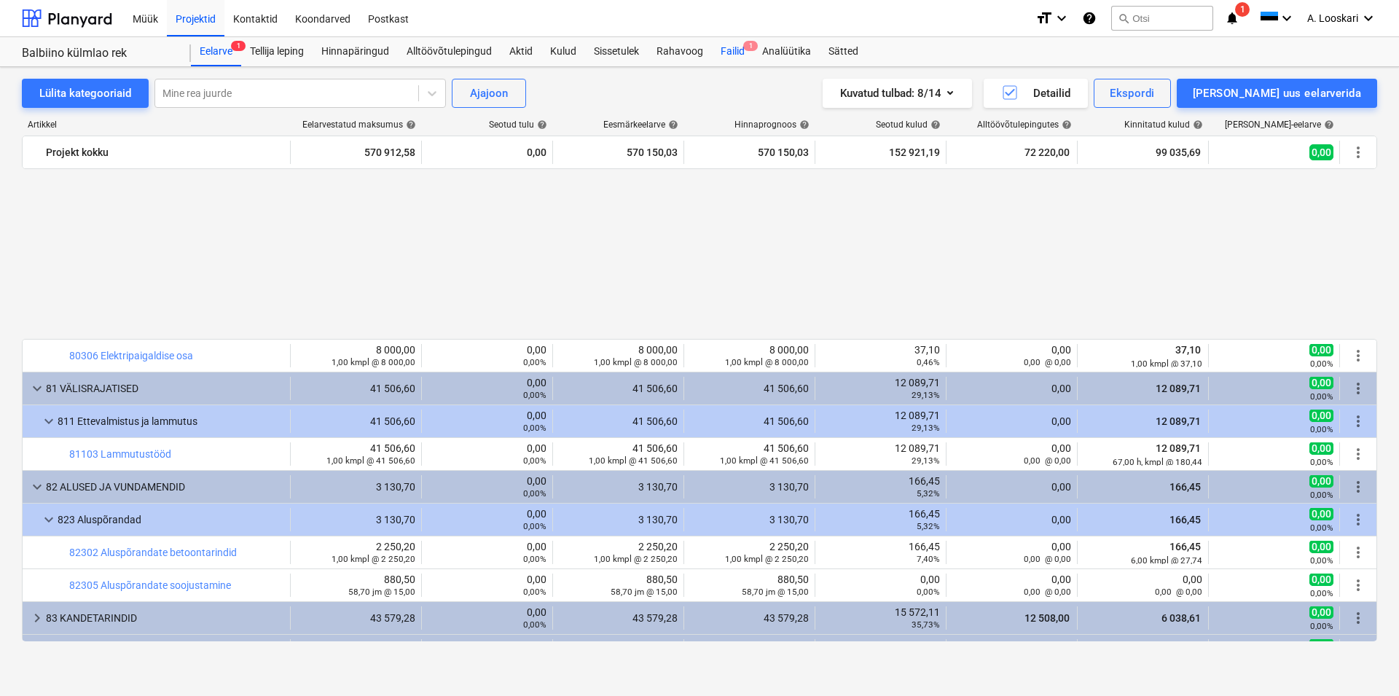
click at [732, 47] on div "Failid 1" at bounding box center [733, 51] width 42 height 29
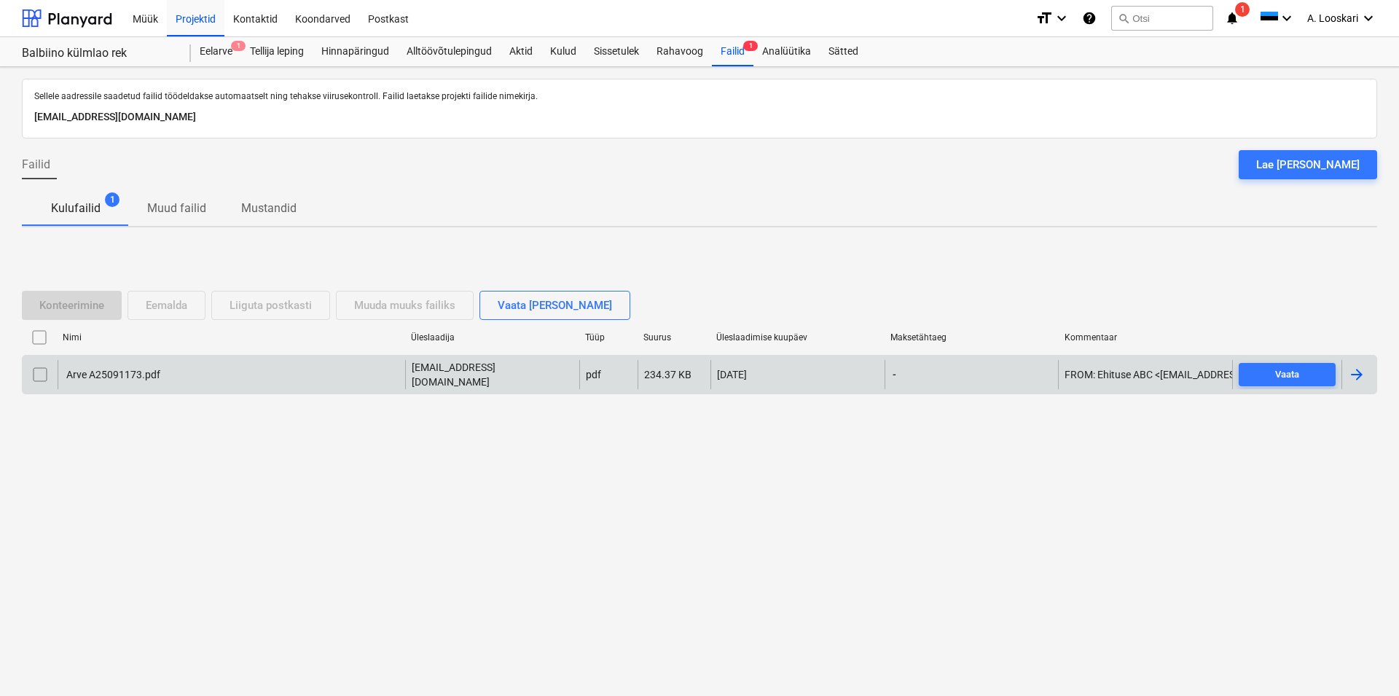
click at [115, 369] on div "Arve A25091173.pdf" at bounding box center [112, 375] width 96 height 12
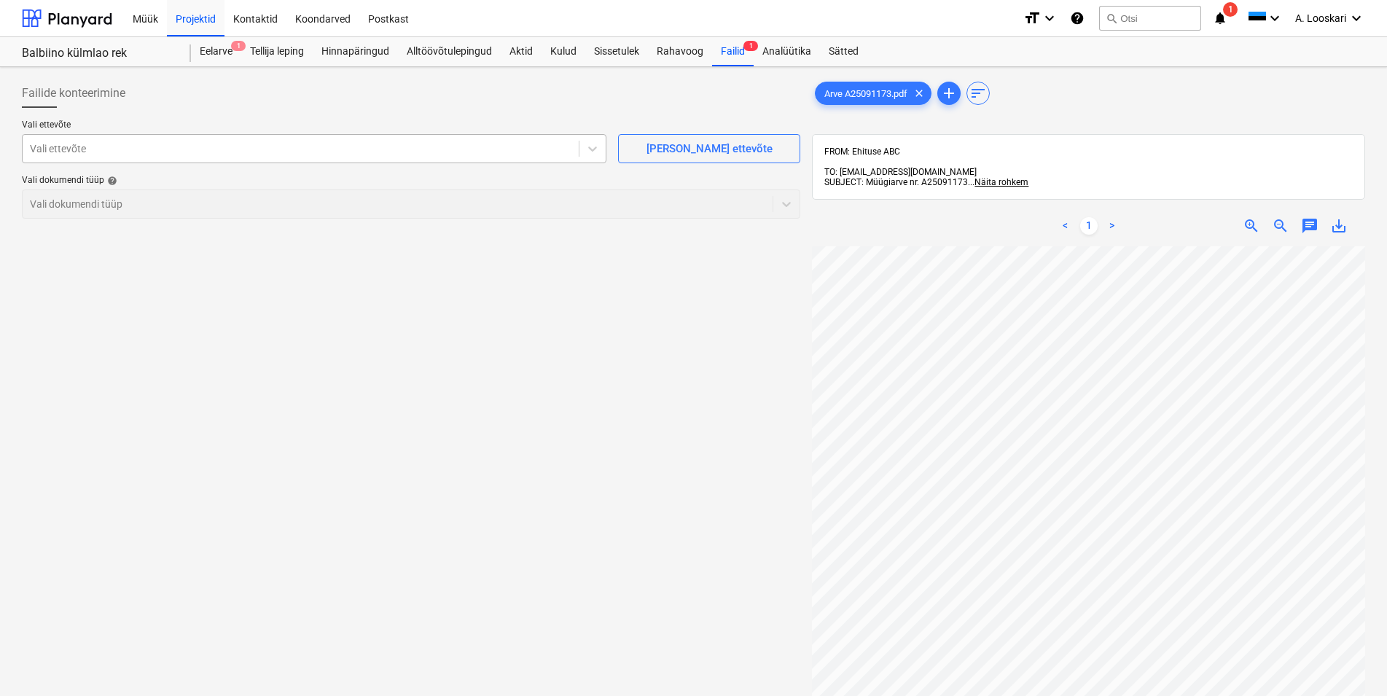
click at [157, 150] on div at bounding box center [301, 148] width 542 height 15
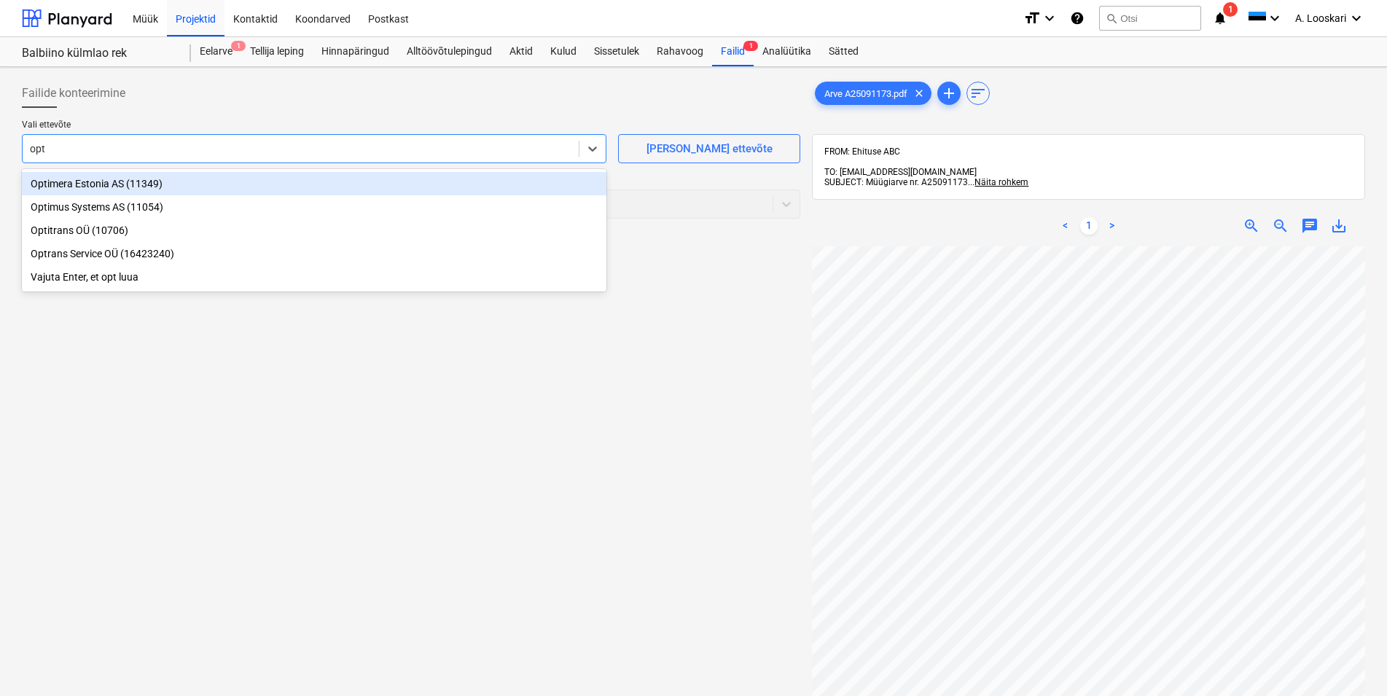
type input "opti"
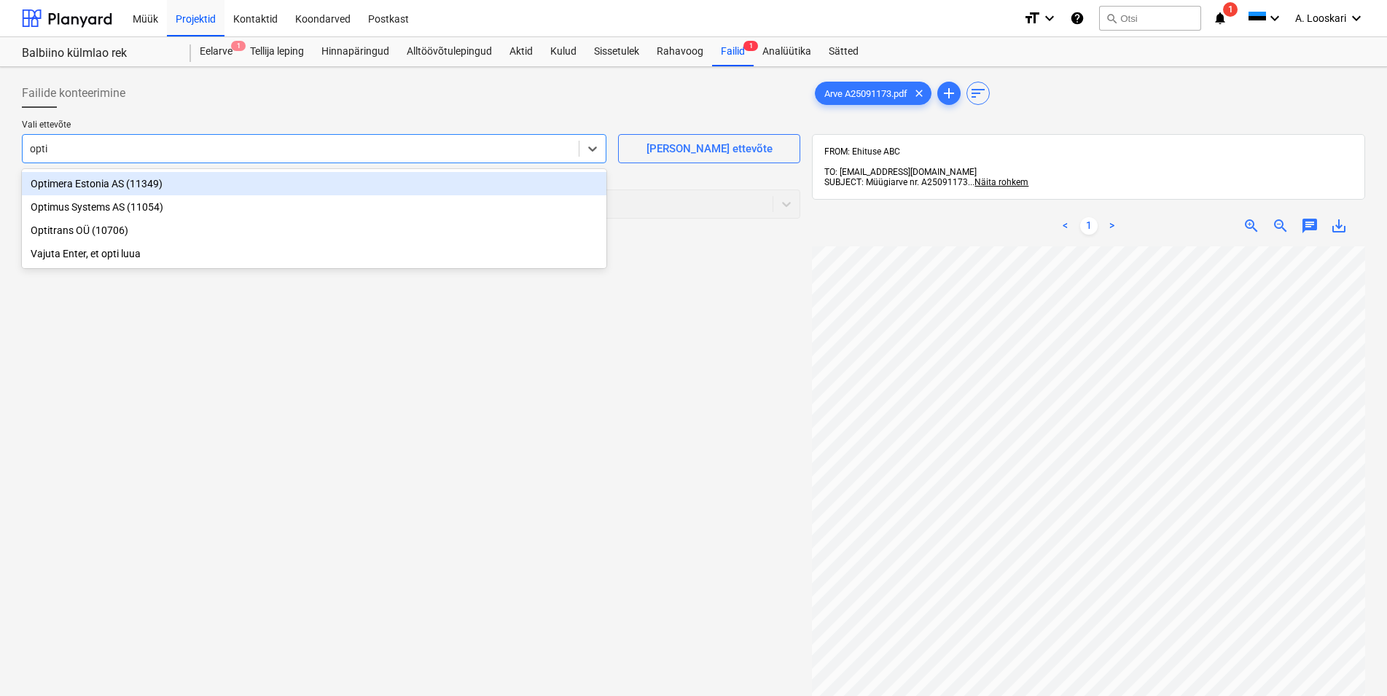
click at [189, 182] on div "Optimera Estonia AS (11349)" at bounding box center [314, 183] width 585 height 23
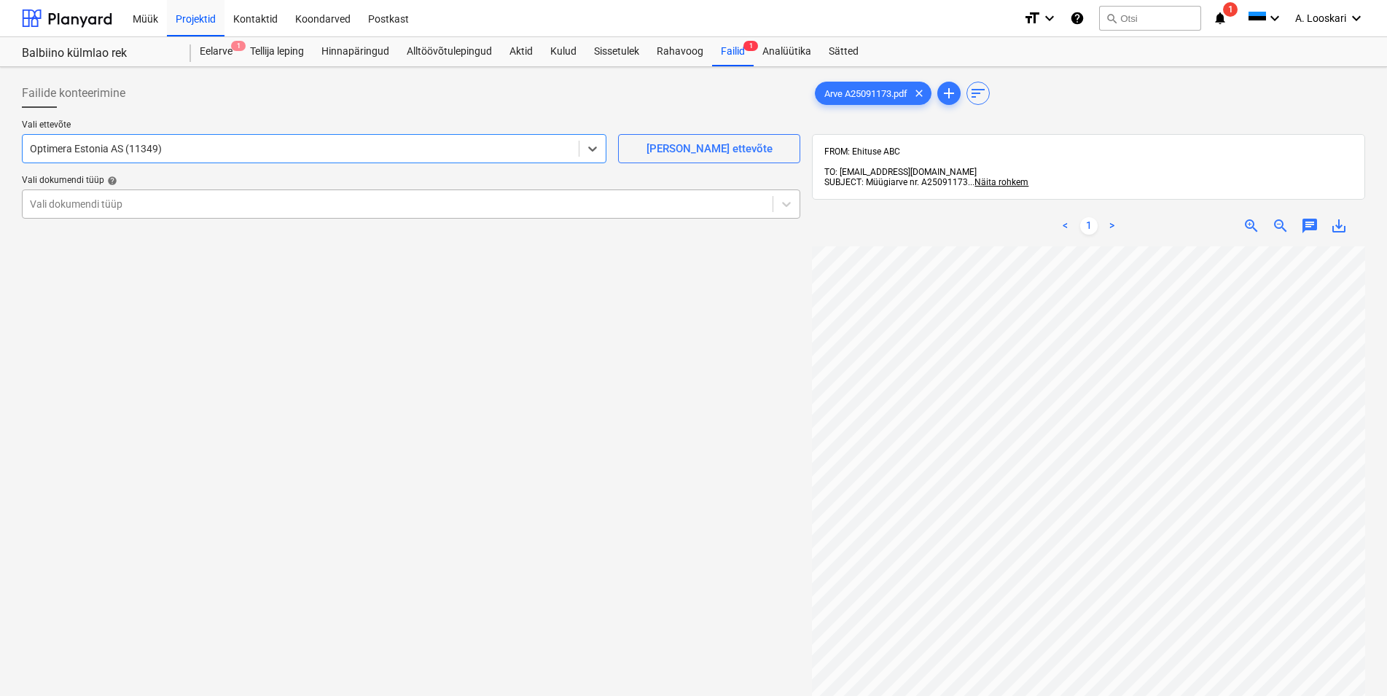
click at [174, 203] on div at bounding box center [397, 204] width 735 height 15
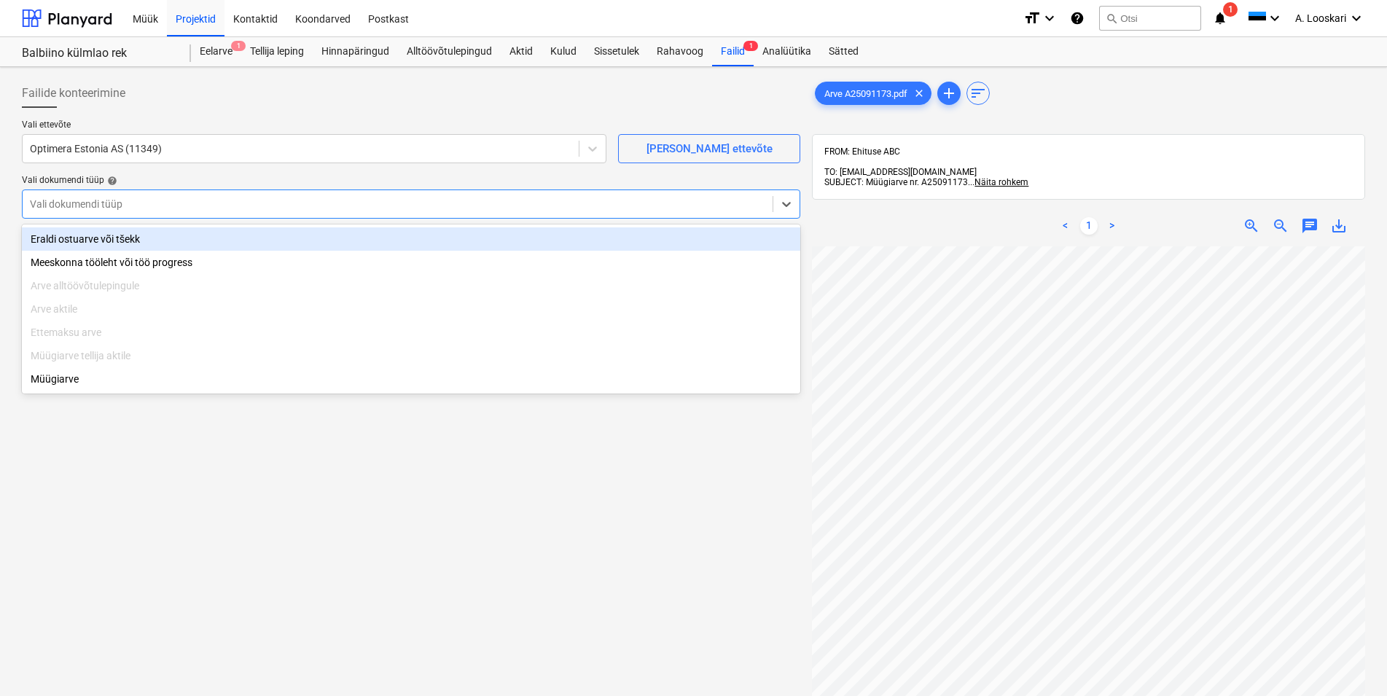
click at [200, 239] on div "Eraldi ostuarve või tšekk" at bounding box center [411, 238] width 778 height 23
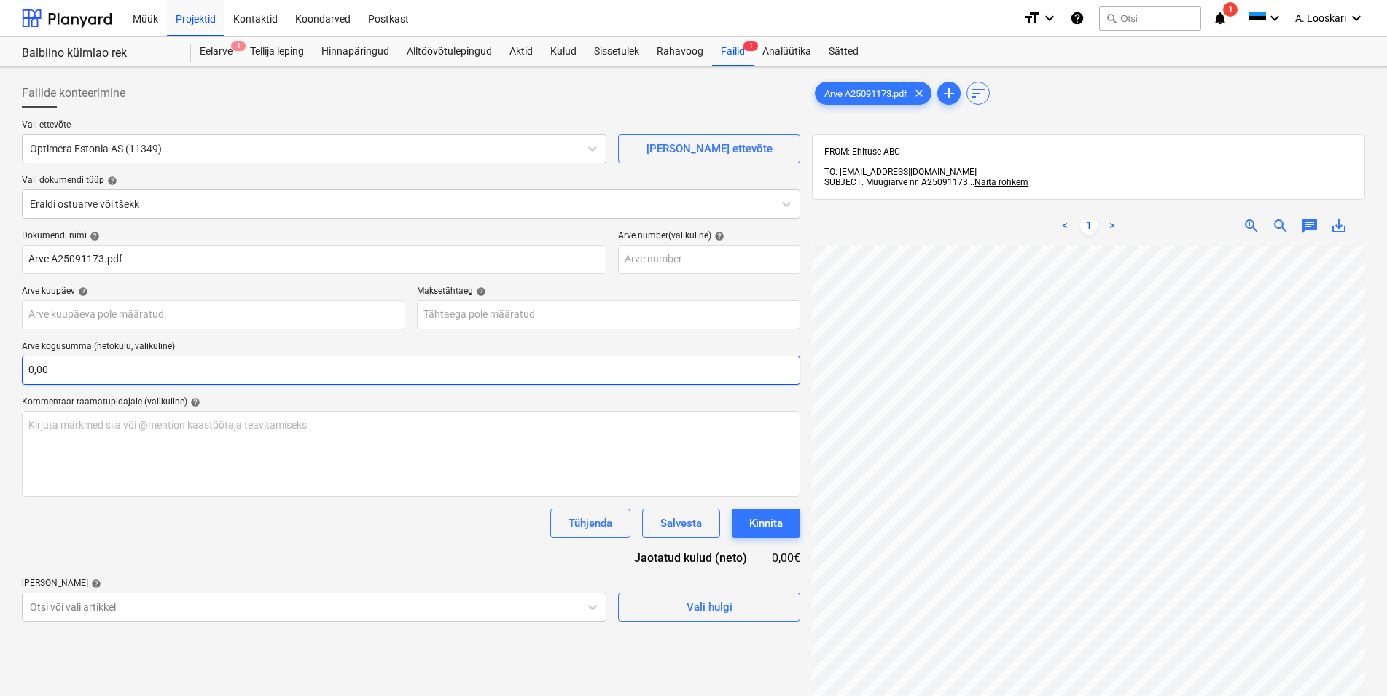
scroll to position [133, 182]
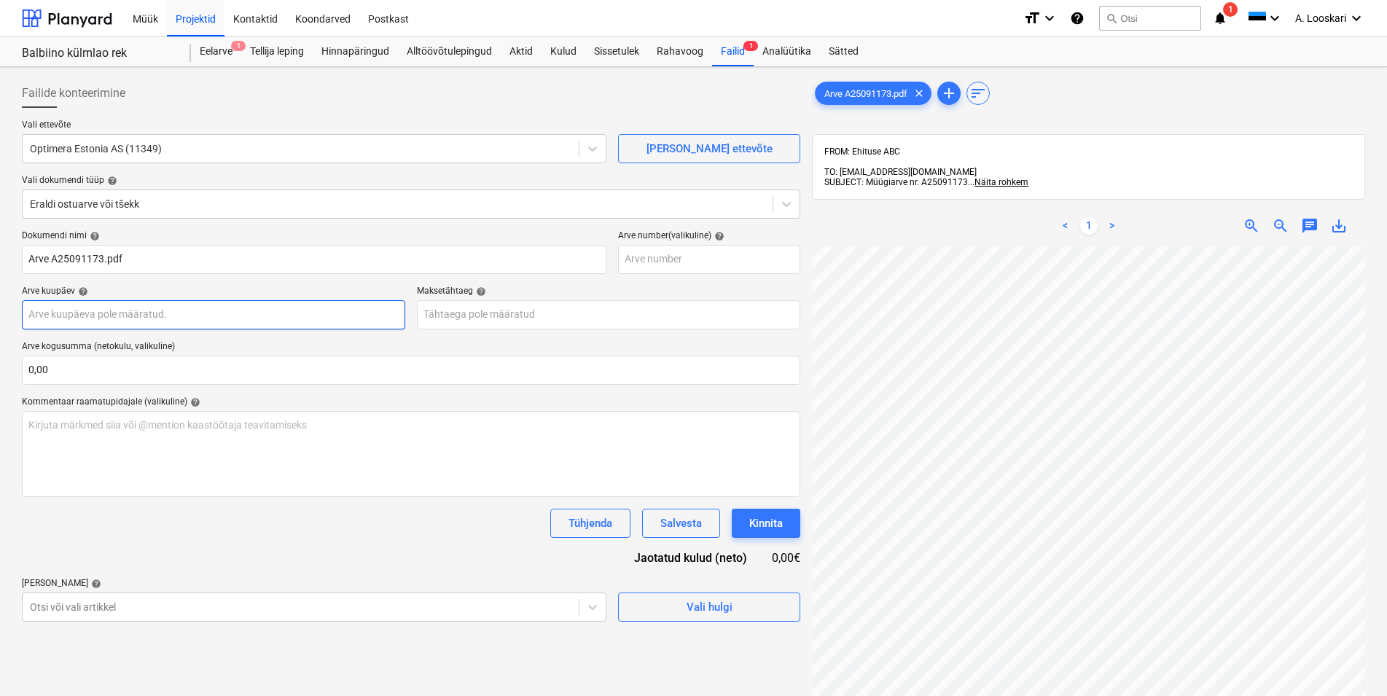
click at [144, 314] on input "text" at bounding box center [213, 314] width 383 height 29
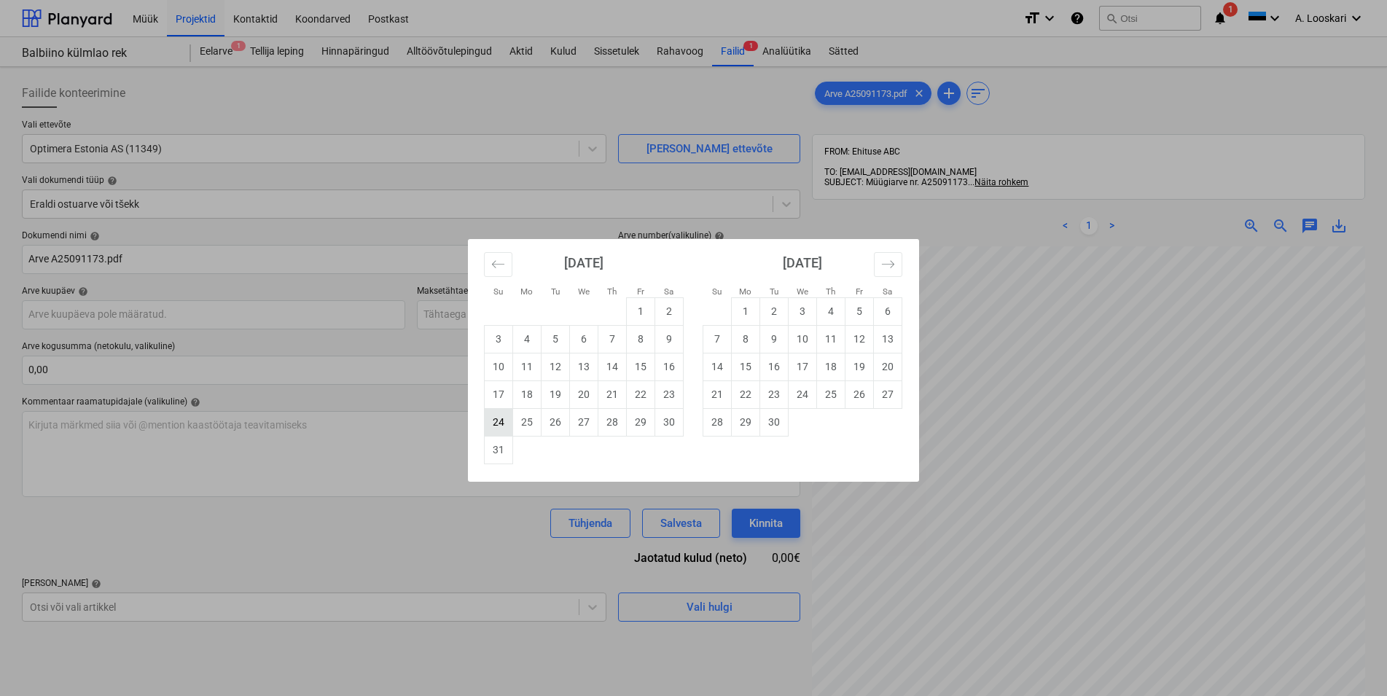
click at [498, 420] on td "24" at bounding box center [499, 422] width 28 height 28
type input "[DATE]"
click at [492, 310] on input "text" at bounding box center [608, 314] width 383 height 29
click at [774, 391] on td "23" at bounding box center [774, 394] width 28 height 28
type input "[DATE]"
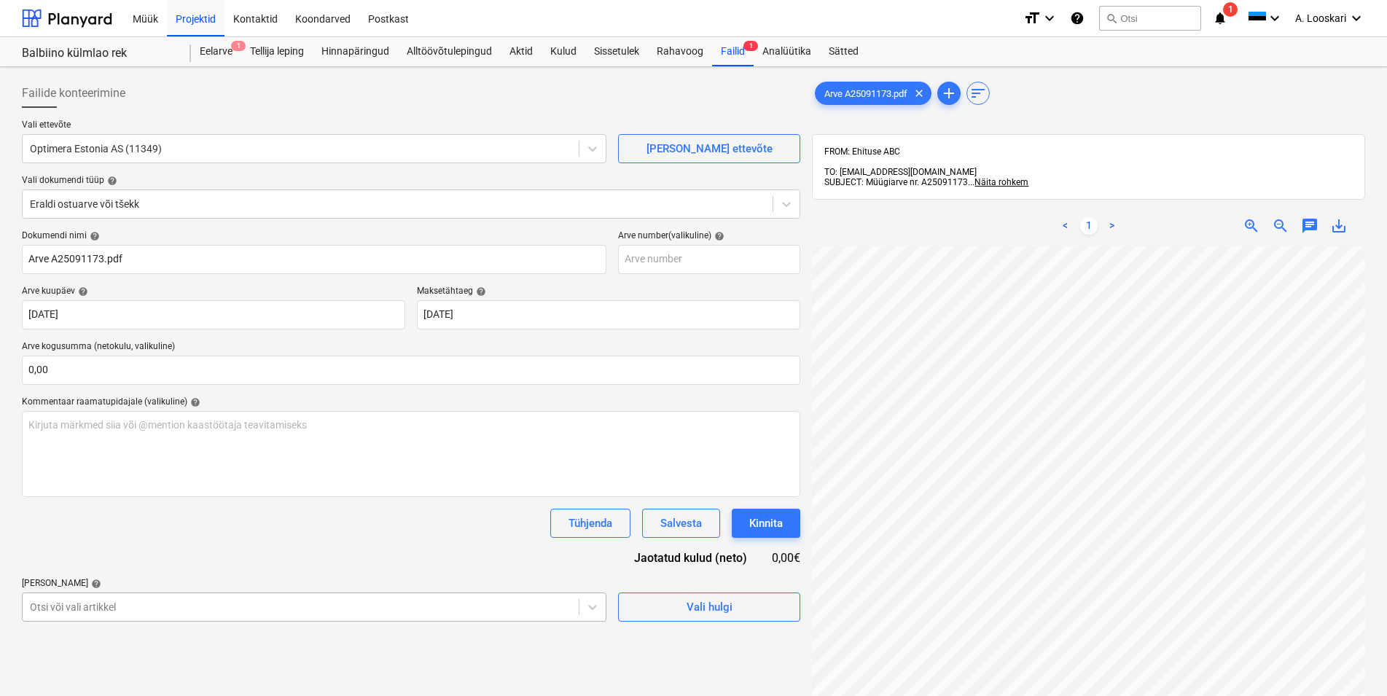
click at [136, 602] on body "Müük Projektid Kontaktid Koondarved Postkast format_size keyboard_arrow_down he…" at bounding box center [693, 348] width 1387 height 696
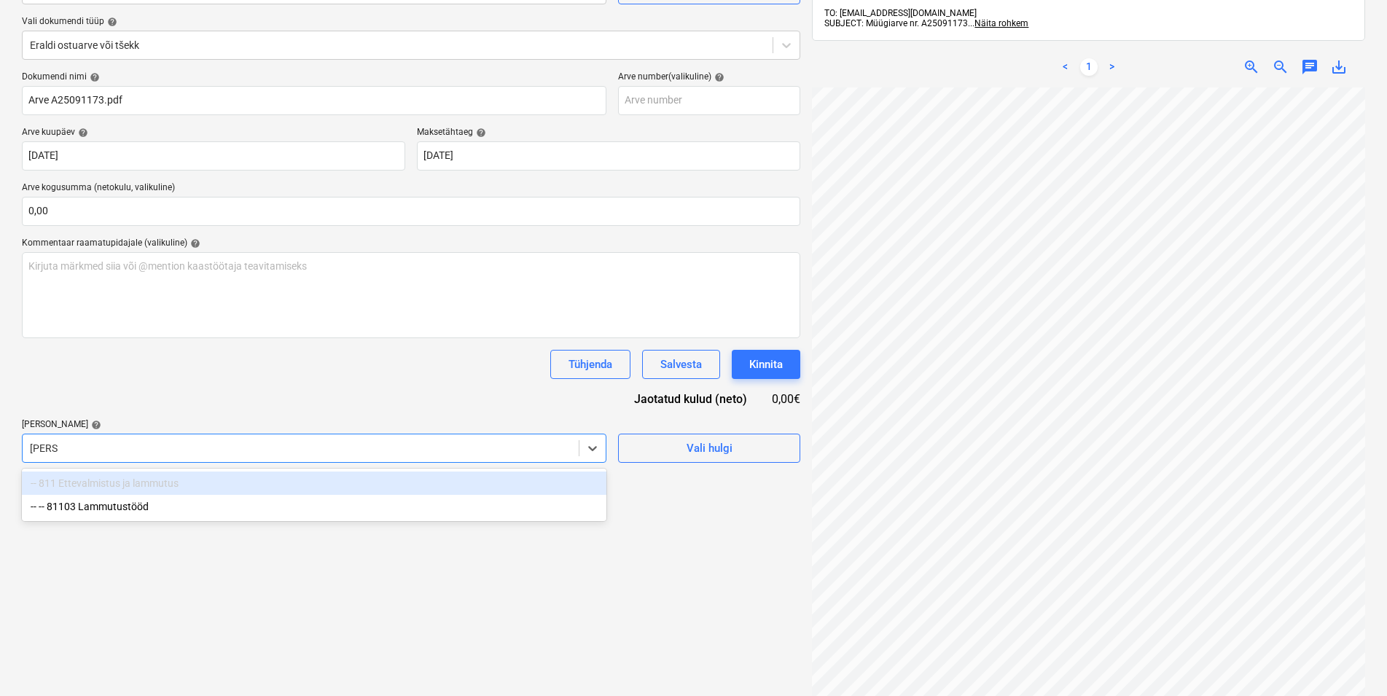
type input "lammu"
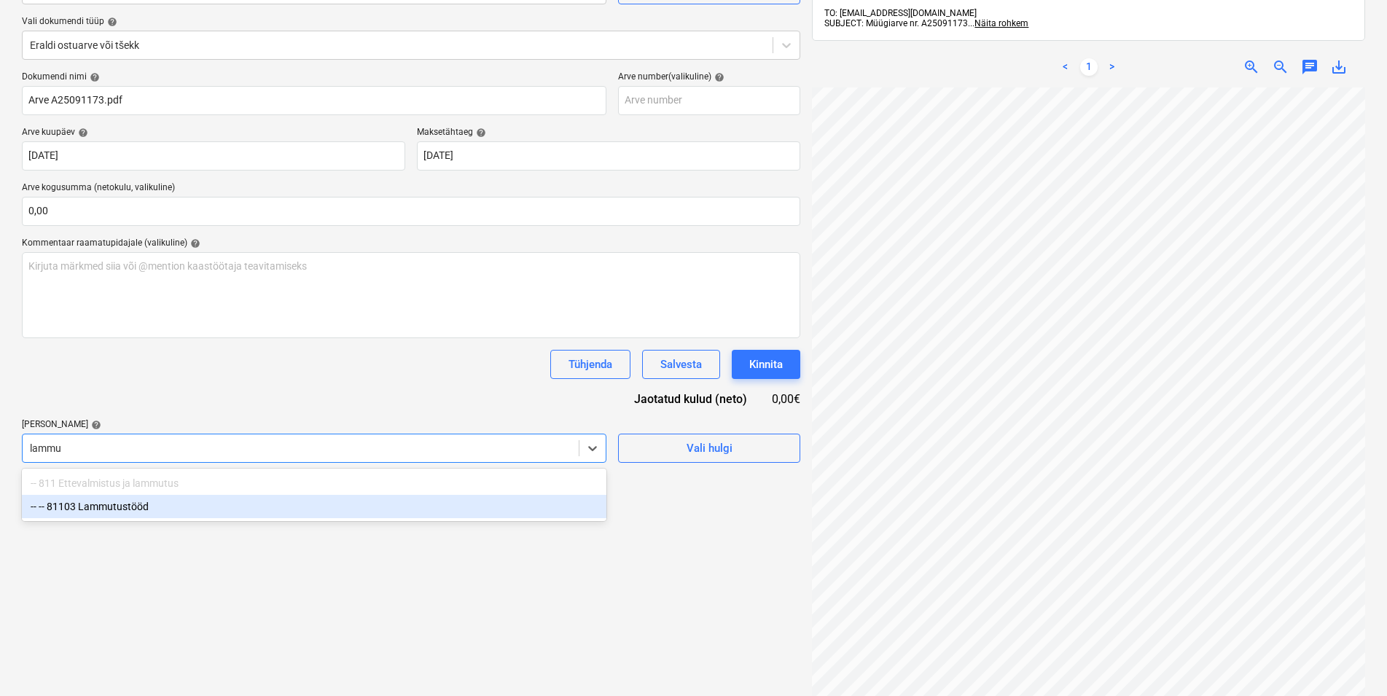
click at [138, 504] on div "-- -- 81103 Lammutustööd" at bounding box center [314, 506] width 585 height 23
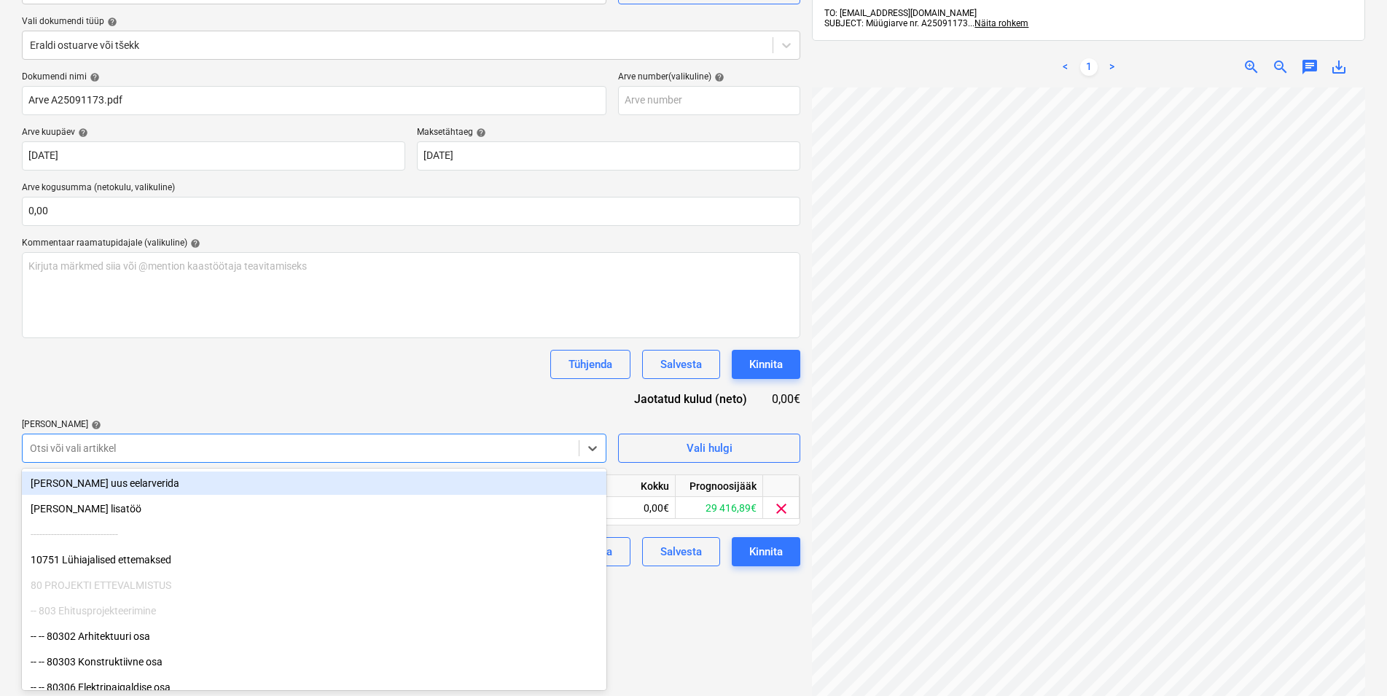
click at [101, 373] on div "Tühjenda Salvesta Kinnita" at bounding box center [411, 364] width 778 height 29
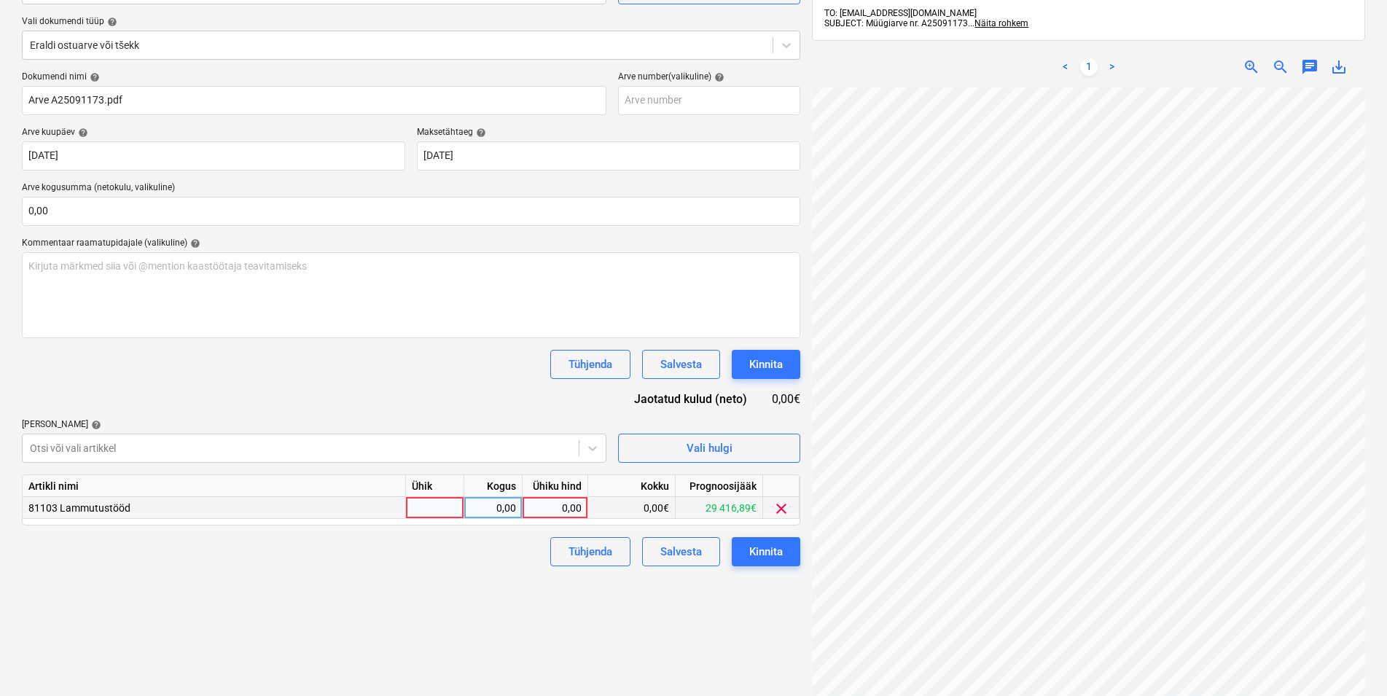
click at [424, 502] on div at bounding box center [435, 508] width 58 height 22
type input "kmpl"
click at [486, 507] on div "0,00" at bounding box center [493, 508] width 46 height 22
type input "1"
click at [534, 509] on div "0,00" at bounding box center [554, 508] width 53 height 22
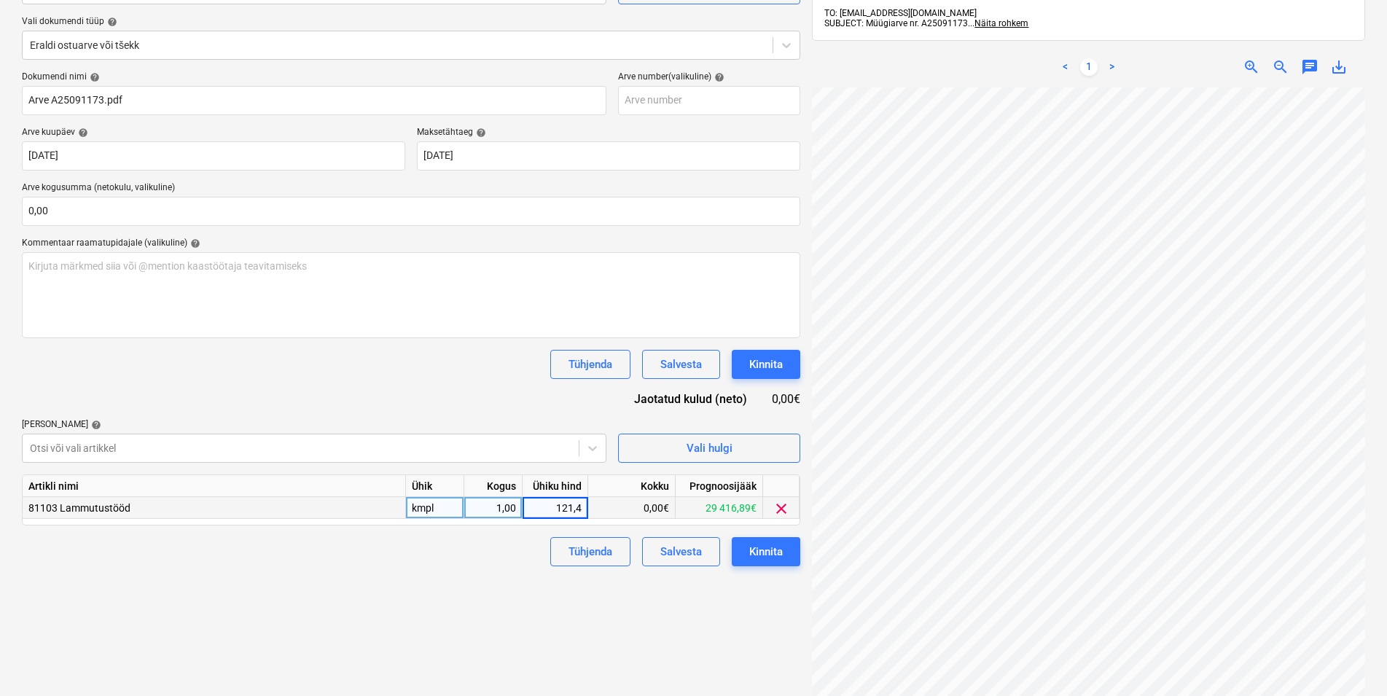
type input "121,47"
click at [507, 582] on div "Failide konteerimine Vali ettevõte Optimera Estonia AS (11349) [PERSON_NAME] uu…" at bounding box center [411, 331] width 790 height 835
click at [775, 552] on div "Kinnita" at bounding box center [766, 551] width 34 height 19
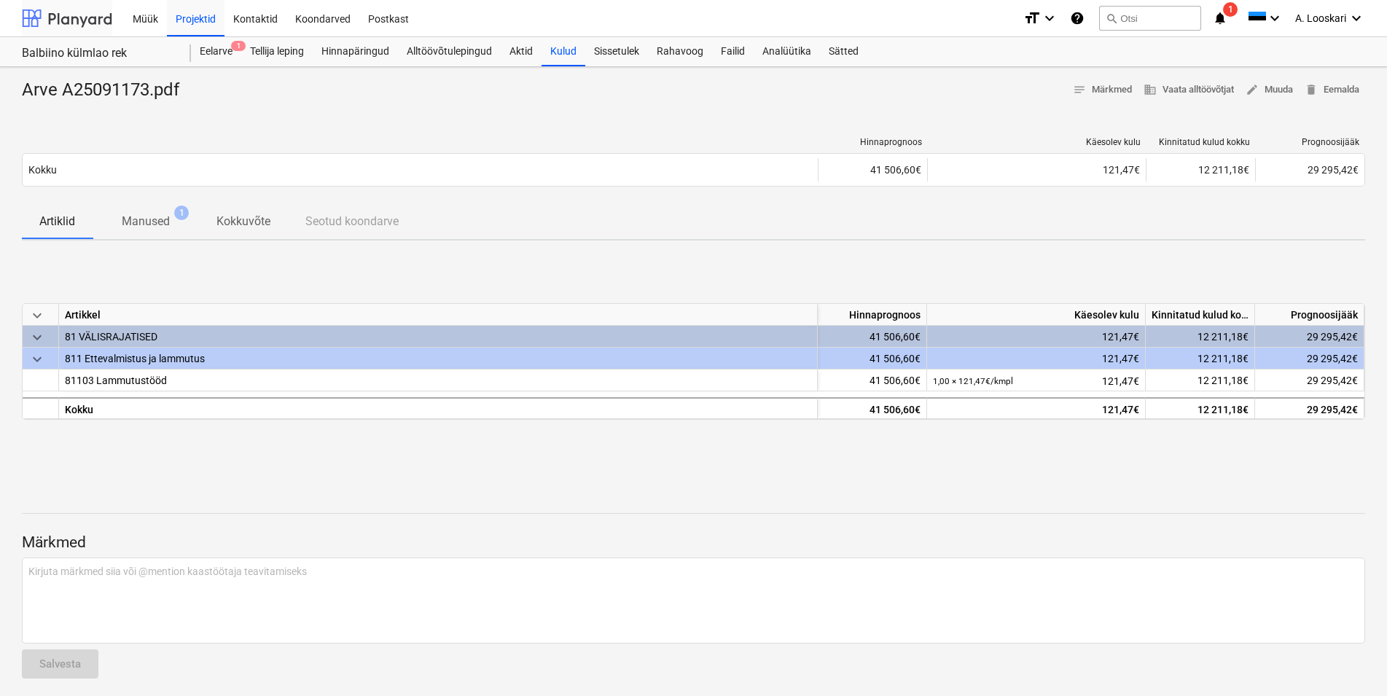
click at [81, 17] on div at bounding box center [67, 18] width 90 height 36
